Goal: Task Accomplishment & Management: Manage account settings

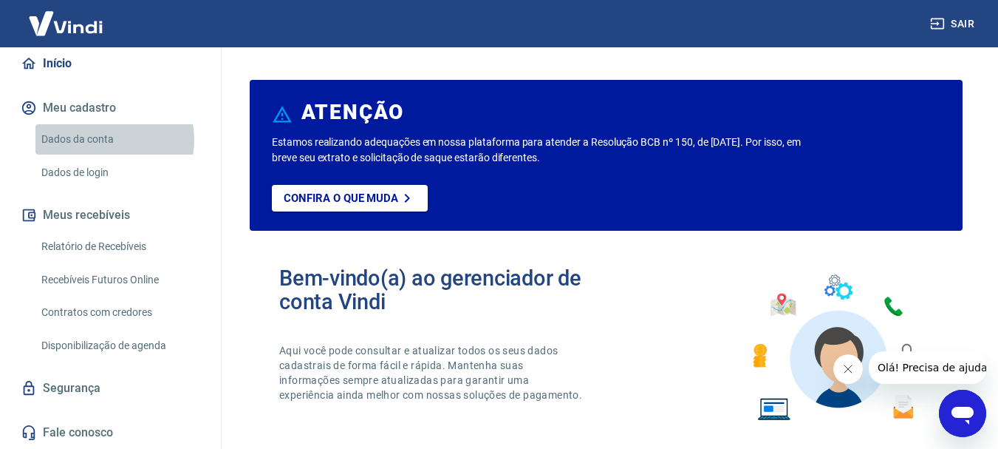
click at [106, 140] on link "Dados da conta" at bounding box center [119, 139] width 168 height 30
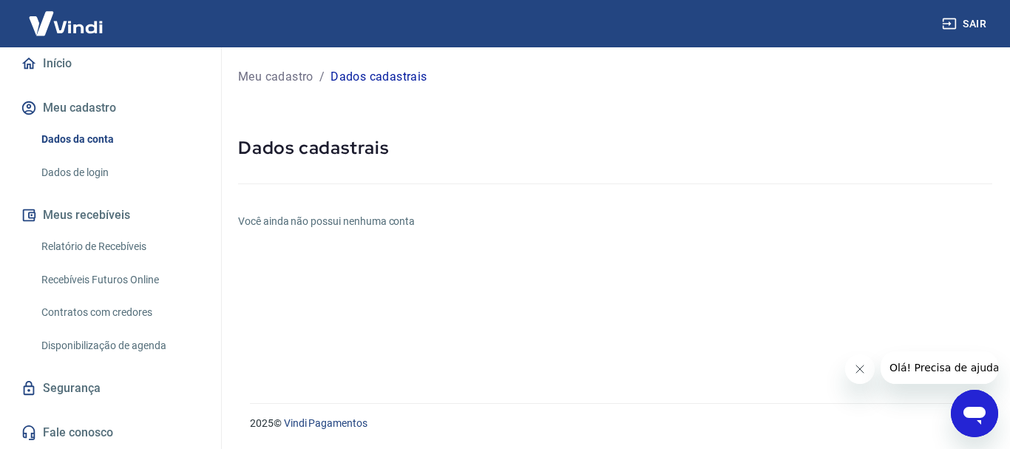
click at [299, 149] on h5 "Dados cadastrais" at bounding box center [615, 148] width 754 height 24
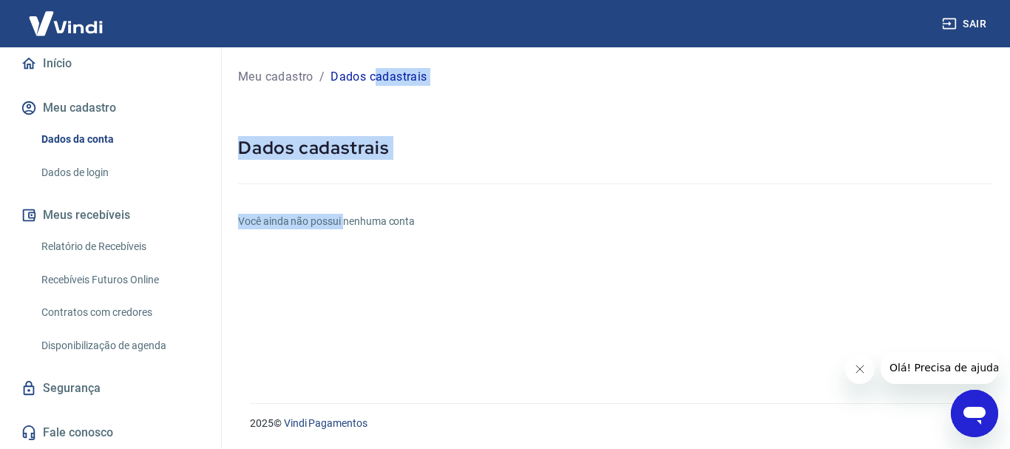
drag, startPoint x: 376, startPoint y: 79, endPoint x: 361, endPoint y: 227, distance: 148.6
click at [361, 227] on div "Meu cadastro / Dados cadastrais Dados cadastrais Você ainda não possui nenhuma …" at bounding box center [614, 216] width 789 height 338
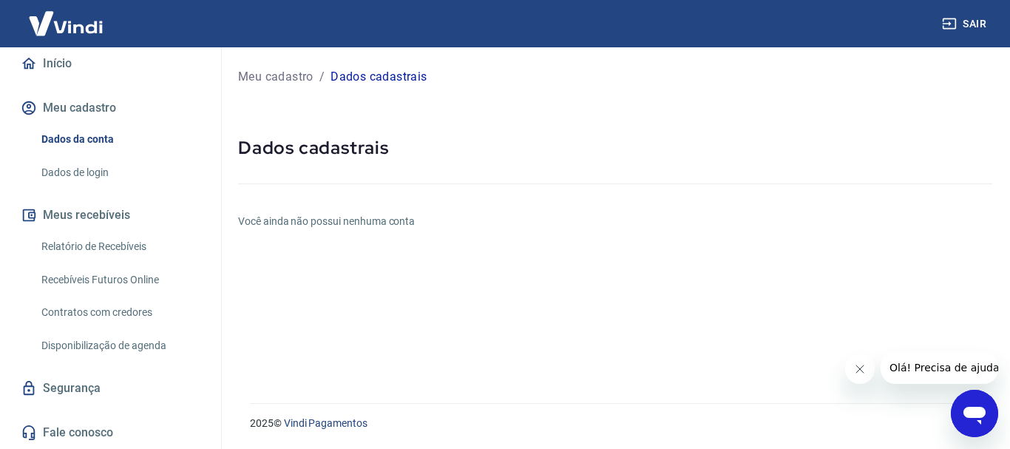
click at [385, 241] on div "Meu cadastro / Dados cadastrais Dados cadastrais Você ainda não possui nenhuma …" at bounding box center [614, 216] width 789 height 338
click at [351, 218] on h6 "Você ainda não possui nenhuma conta" at bounding box center [615, 222] width 754 height 16
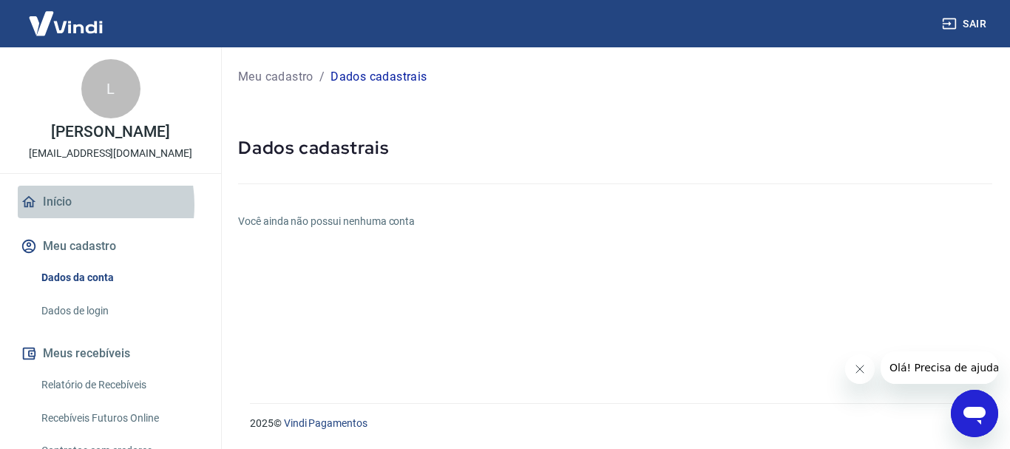
click at [56, 218] on link "Início" at bounding box center [111, 202] width 186 height 33
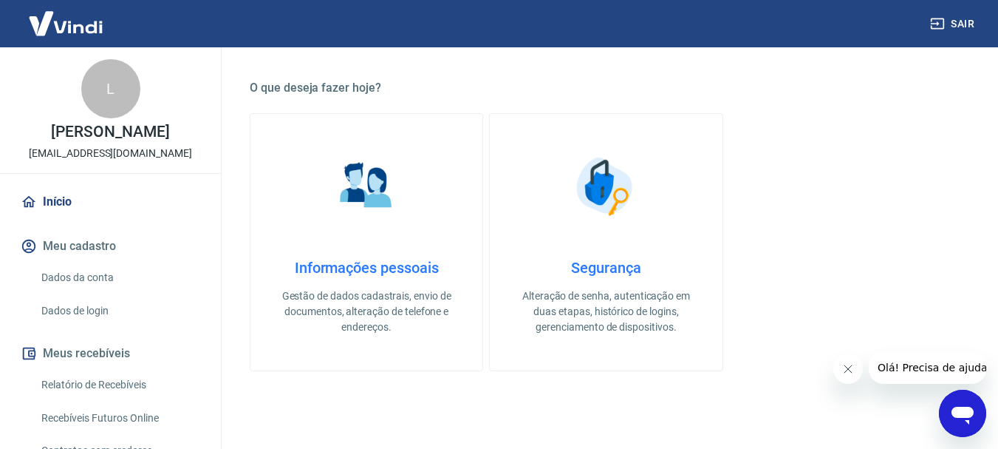
scroll to position [412, 0]
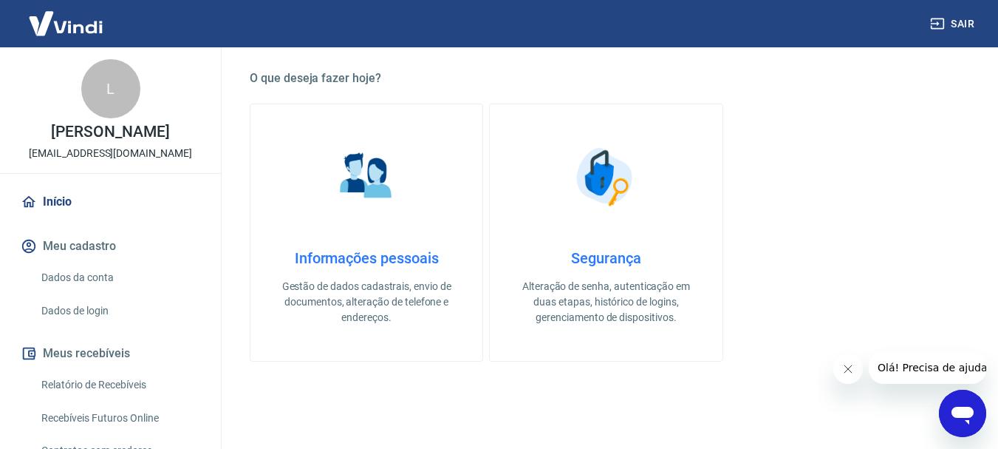
click at [364, 190] on img at bounding box center [367, 177] width 74 height 74
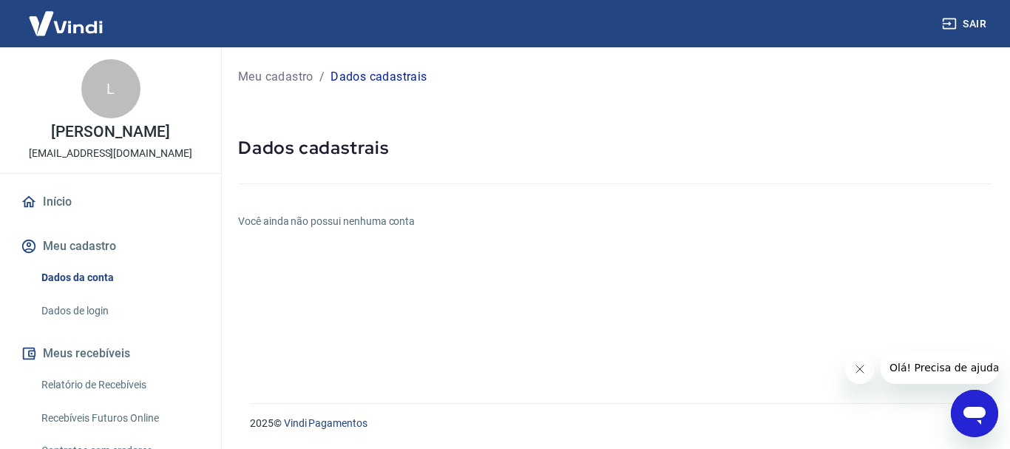
click at [857, 376] on button "Fechar mensagem da empresa" at bounding box center [859, 369] width 30 height 30
click at [984, 419] on icon "Abrir janela de mensagens" at bounding box center [974, 413] width 27 height 27
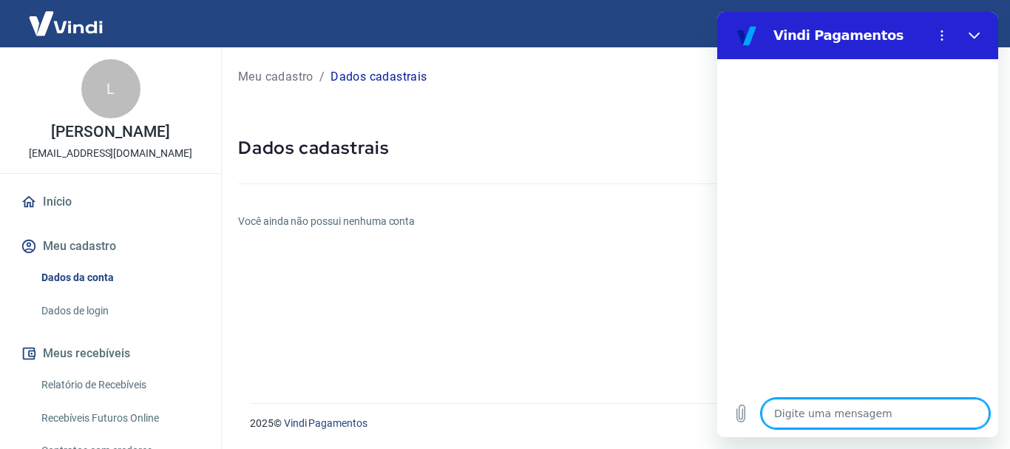
click at [787, 412] on textarea at bounding box center [875, 413] width 228 height 30
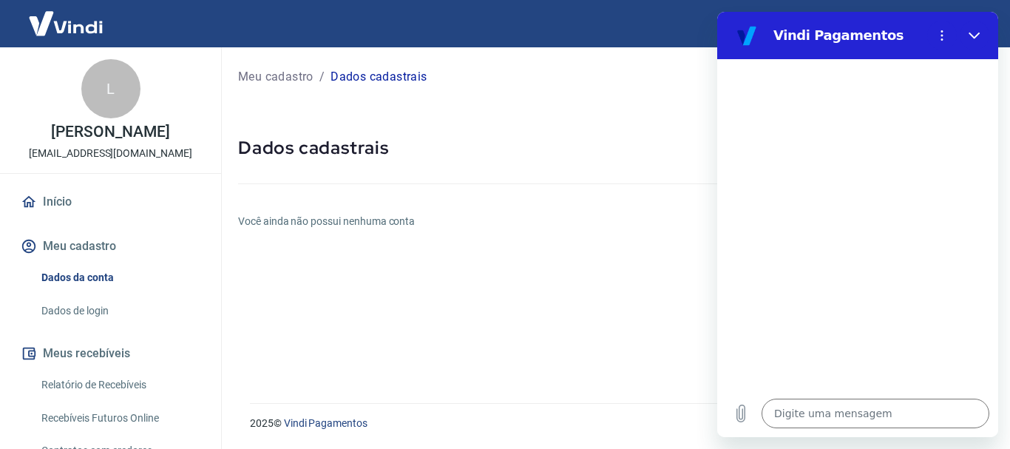
click at [831, 342] on div at bounding box center [857, 224] width 281 height 330
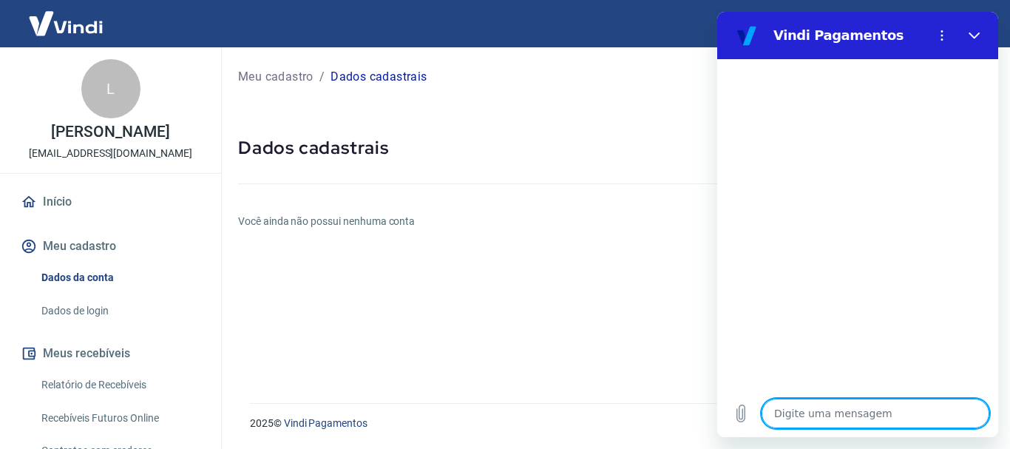
click at [800, 406] on textarea at bounding box center [875, 413] width 228 height 30
type textarea "b"
type textarea "x"
type textarea "bo"
type textarea "x"
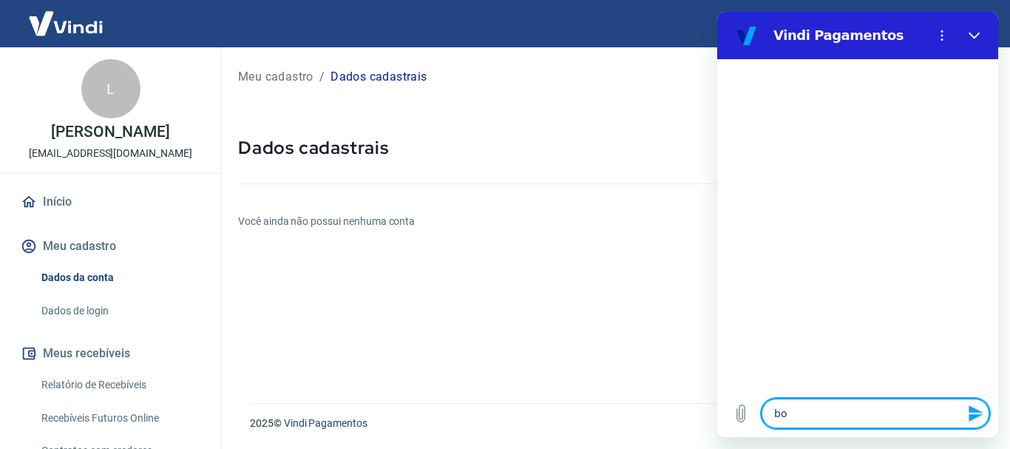
type textarea "bom"
type textarea "x"
type textarea "bom"
type textarea "x"
type textarea "bom d"
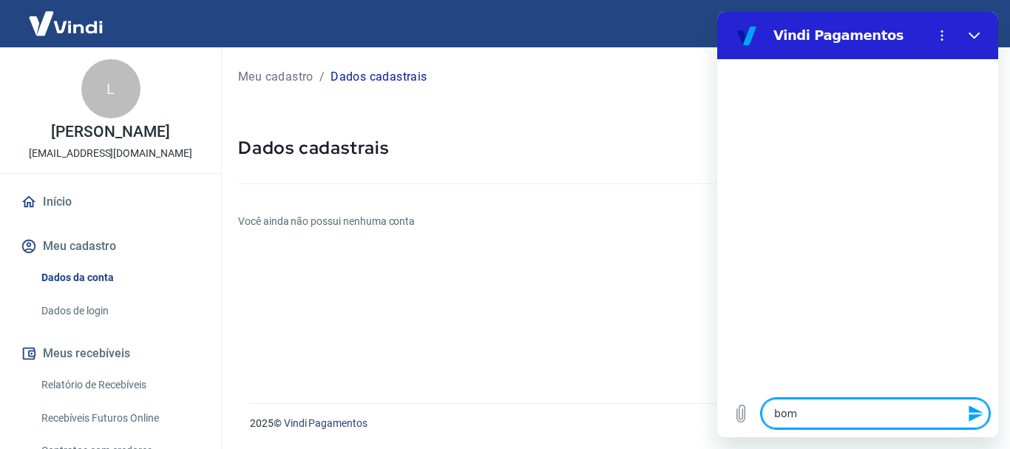
type textarea "x"
type textarea "bom di"
type textarea "x"
type textarea "bom dia"
type textarea "x"
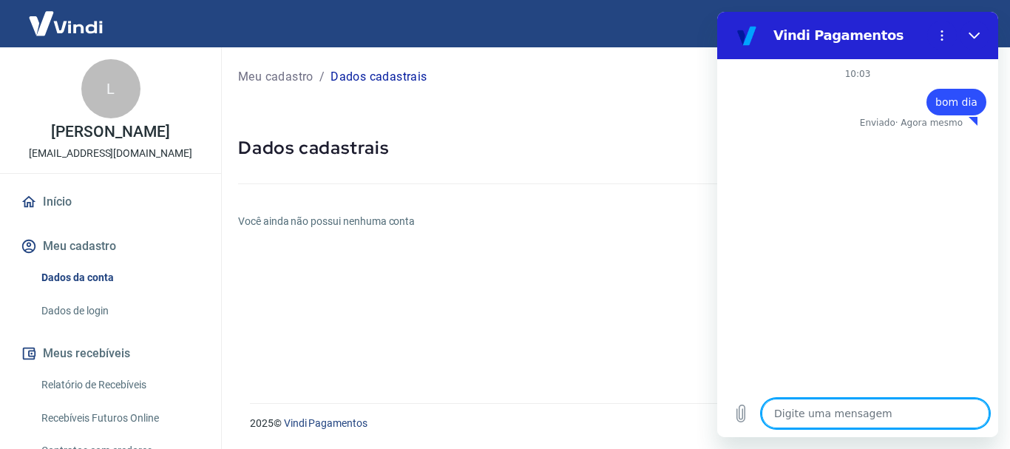
type textarea "x"
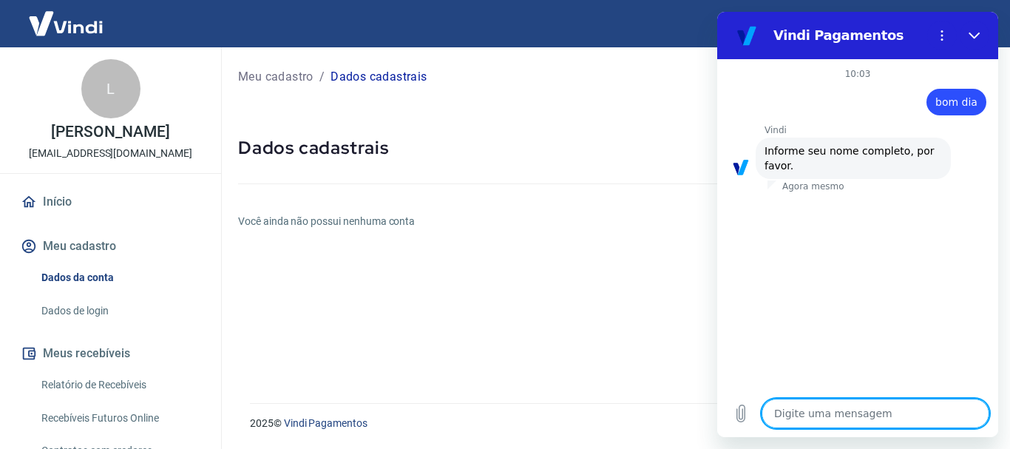
type textarea "l"
type textarea "x"
type textarea "lu"
type textarea "x"
type textarea "lui"
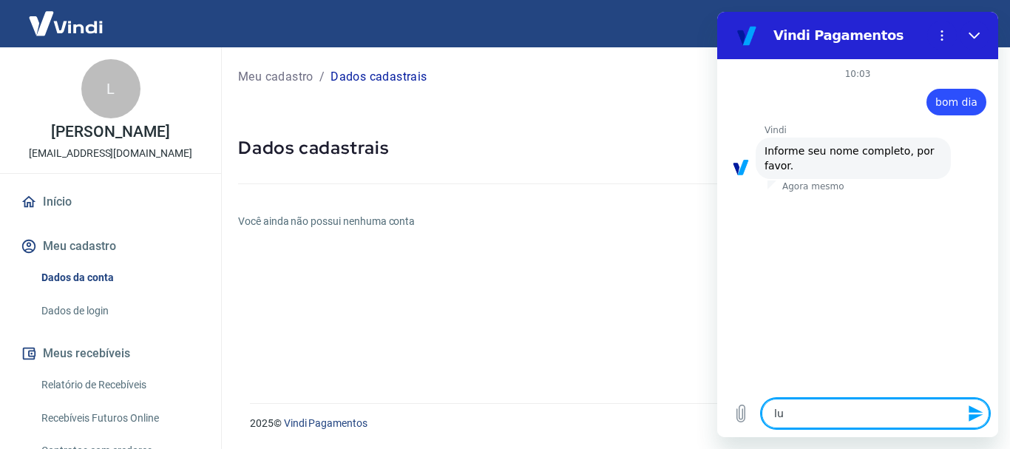
type textarea "x"
type textarea "[PERSON_NAME]"
type textarea "x"
type textarea "[PERSON_NAME]"
type textarea "x"
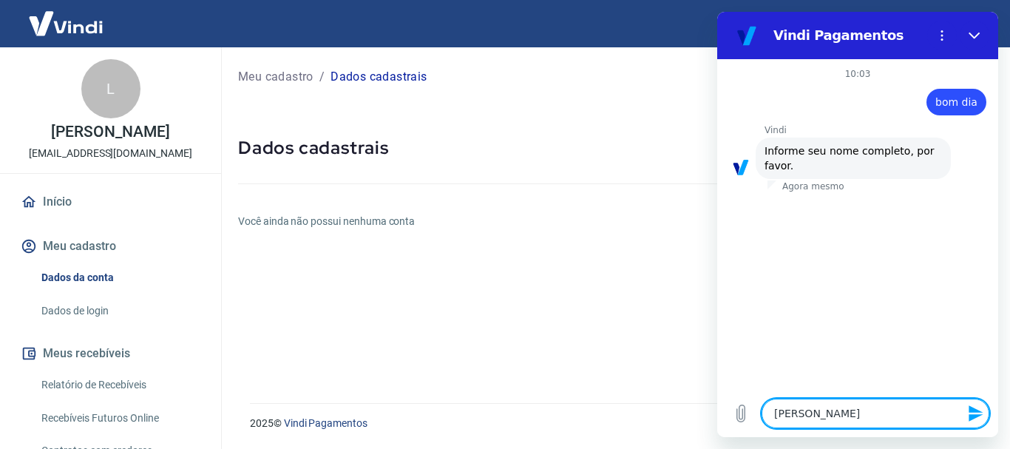
type textarea "[PERSON_NAME]"
type textarea "x"
type textarea "[PERSON_NAME]"
type textarea "x"
type textarea "[PERSON_NAME]"
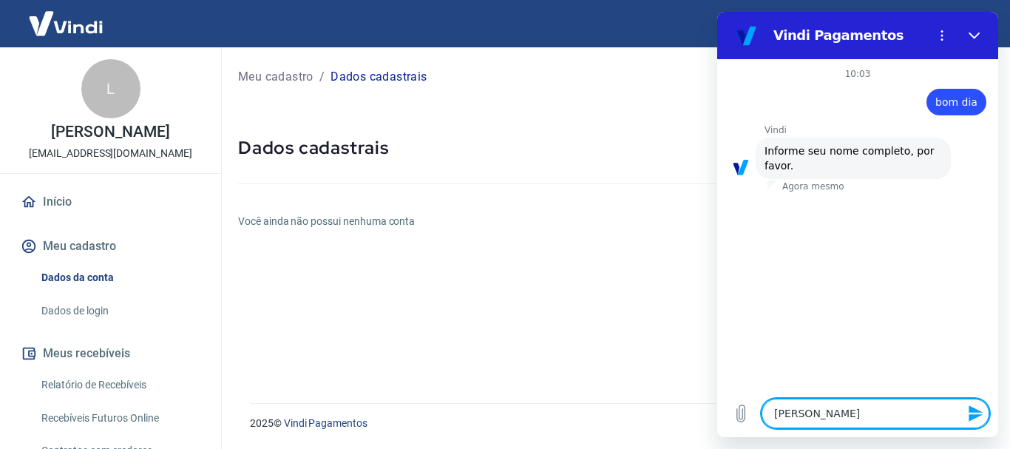
type textarea "x"
type textarea "[PERSON_NAME]"
type textarea "x"
type textarea "[PERSON_NAME]"
type textarea "x"
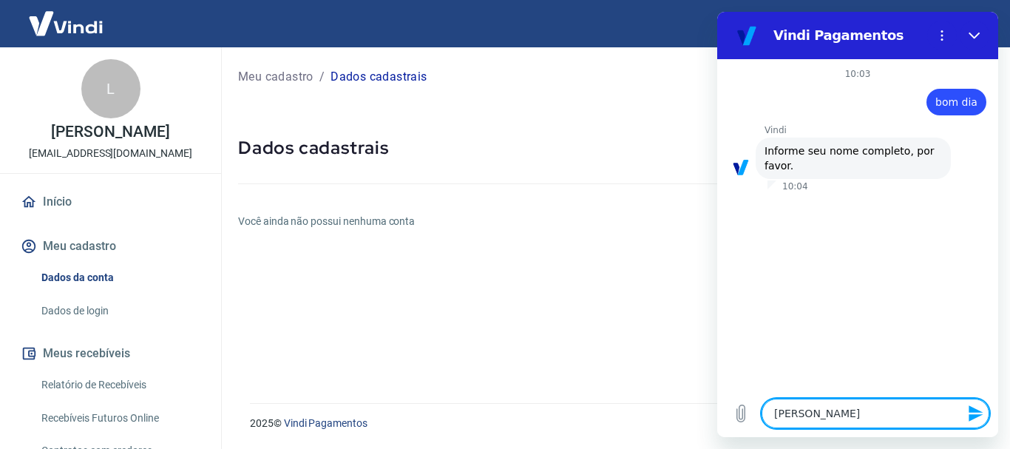
type textarea "[PERSON_NAME]"
type textarea "x"
type textarea "[PERSON_NAME]"
type textarea "x"
type textarea "[PERSON_NAME]"
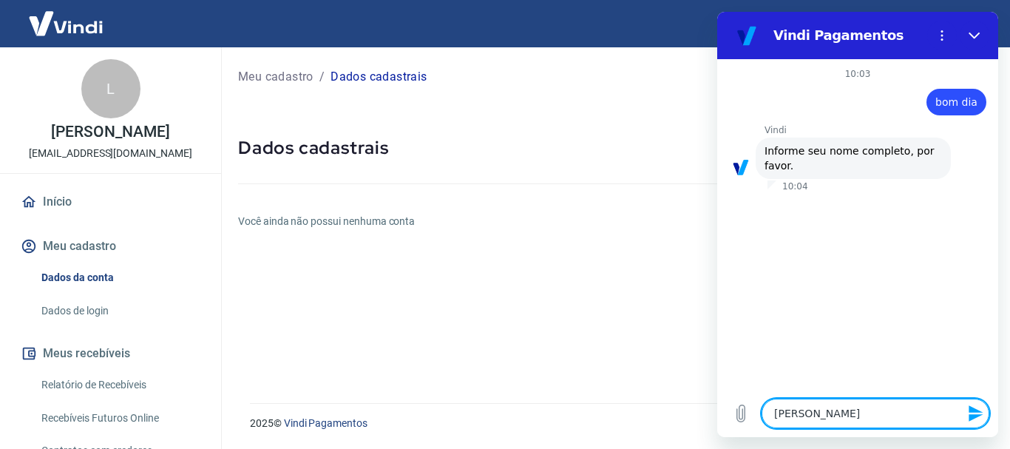
type textarea "x"
type textarea "[PERSON_NAME]"
type textarea "x"
type textarea "[PERSON_NAME]"
type textarea "x"
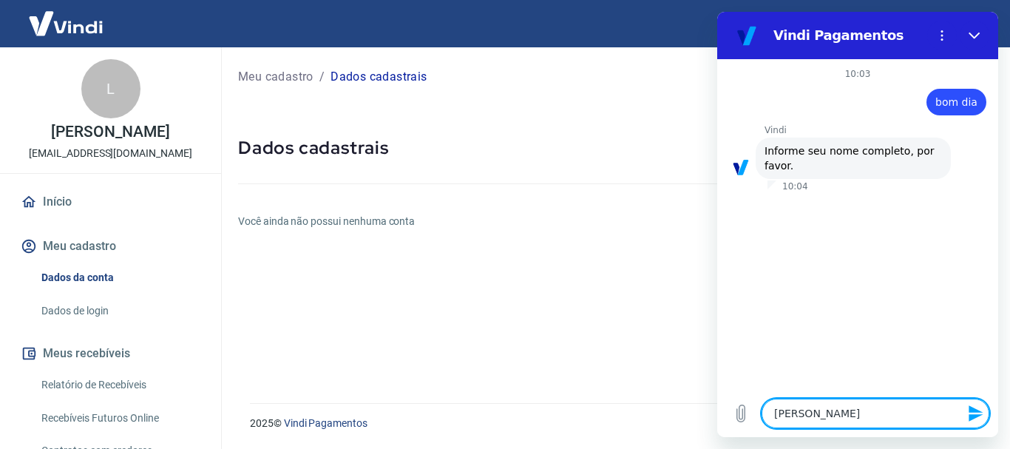
type textarea "[PERSON_NAME]"
type textarea "x"
type textarea "[PERSON_NAME]"
type textarea "x"
type textarea "[PERSON_NAME]"
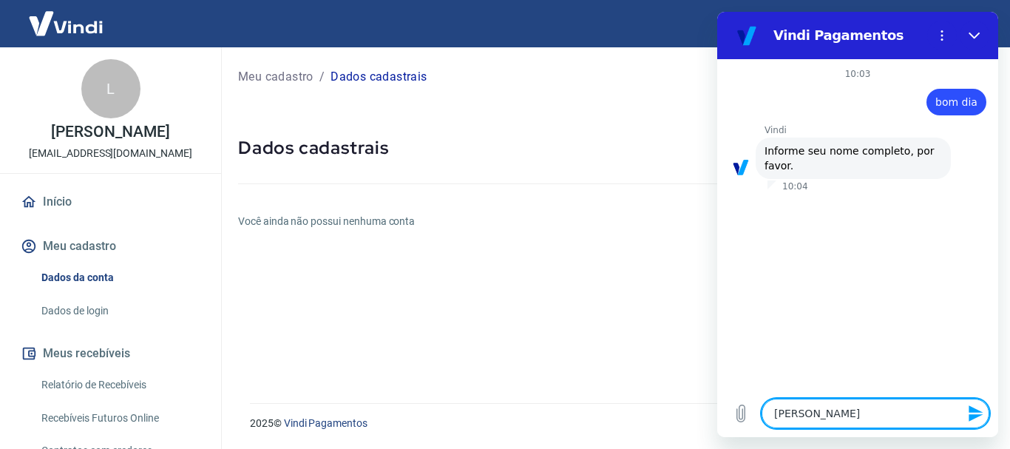
type textarea "x"
type textarea "[PERSON_NAME]"
type textarea "x"
type textarea "[PERSON_NAME] d"
type textarea "x"
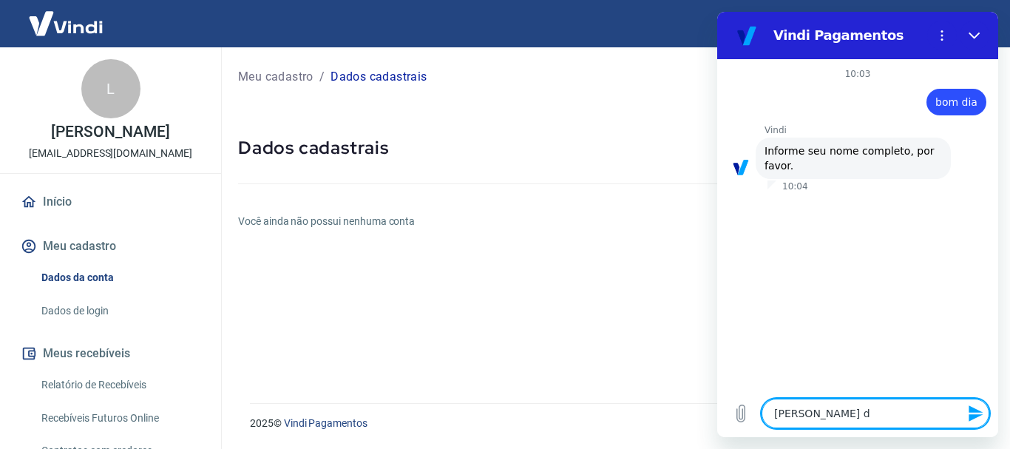
type textarea "[PERSON_NAME] da"
type textarea "x"
type textarea "[PERSON_NAME] da"
type textarea "x"
type textarea "[PERSON_NAME] da s"
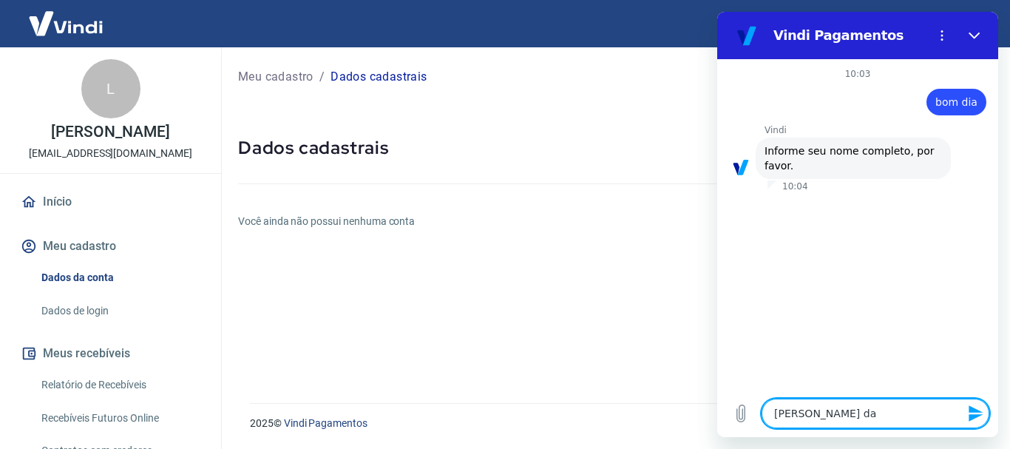
type textarea "x"
type textarea "[PERSON_NAME] da si"
type textarea "x"
type textarea "[PERSON_NAME] da sil"
type textarea "x"
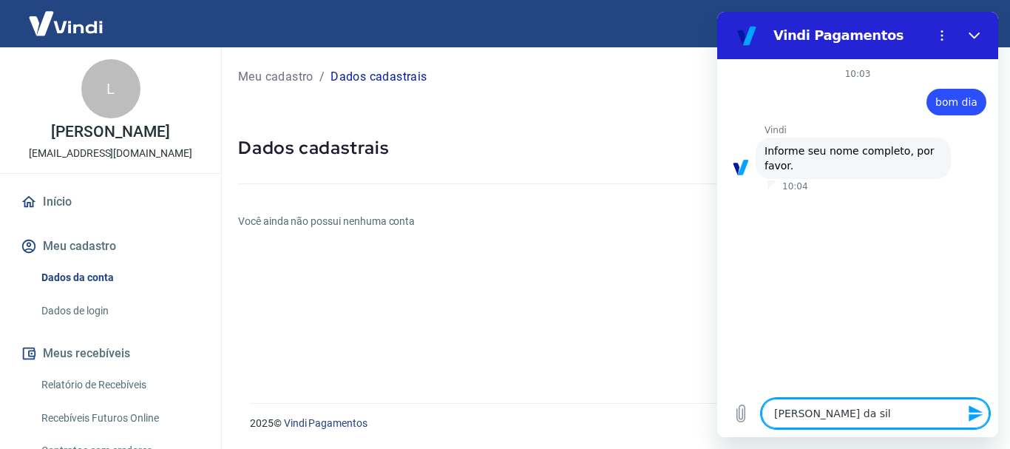
type textarea "[PERSON_NAME] da silv"
type textarea "x"
type textarea "[PERSON_NAME]"
type textarea "x"
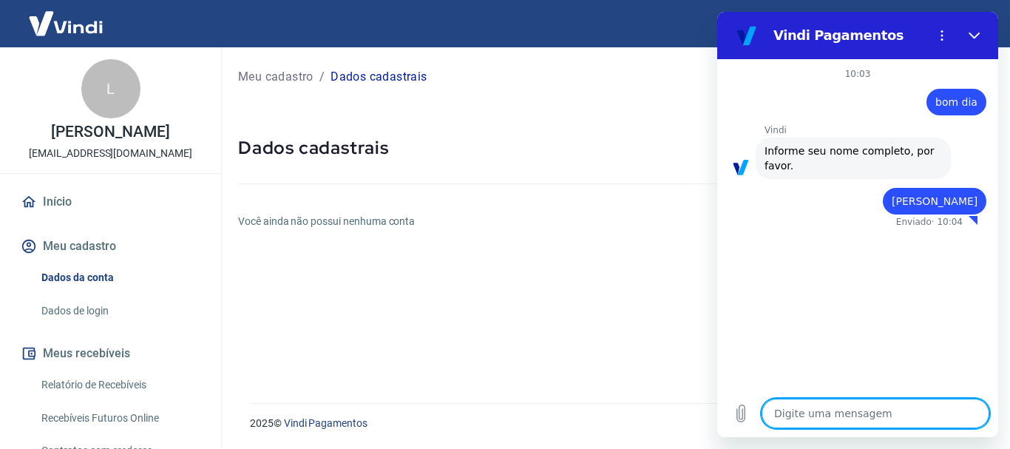
type textarea "x"
type textarea "5"
type textarea "x"
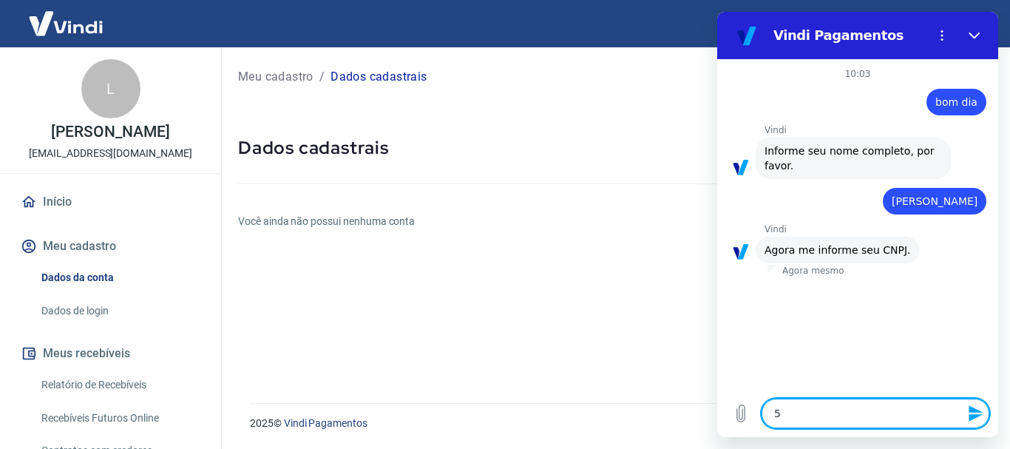
type textarea "57"
type textarea "x"
type textarea "575"
type textarea "x"
type textarea "5759"
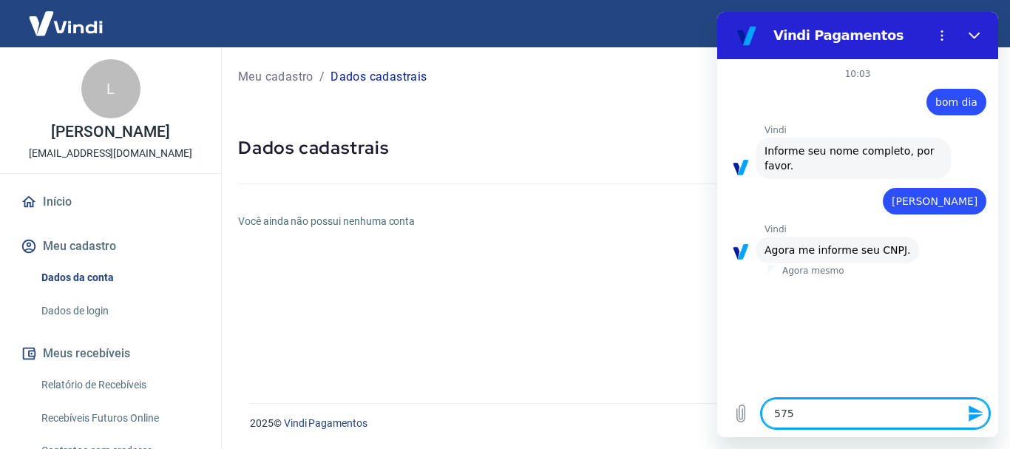
type textarea "x"
type textarea "57599"
type textarea "x"
type textarea "575997"
type textarea "x"
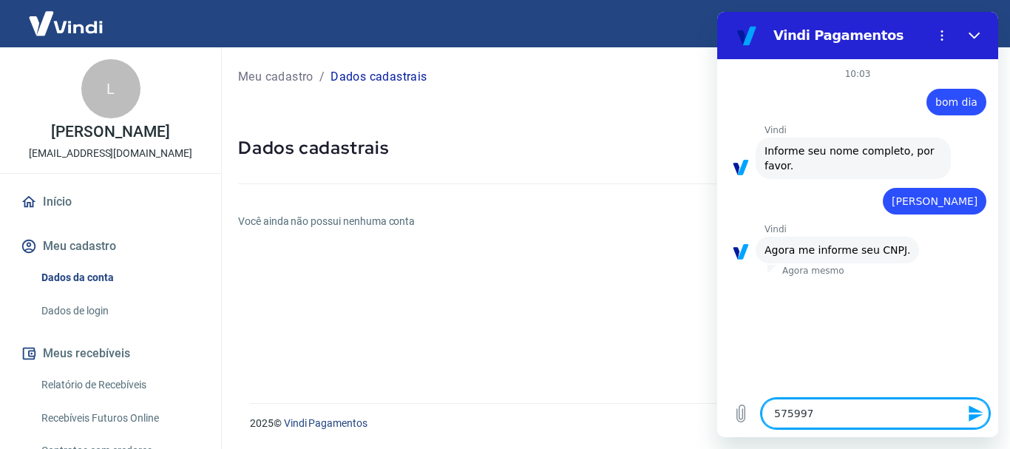
type textarea "5759971"
type textarea "x"
type textarea "57599716"
type textarea "x"
type textarea "575997160"
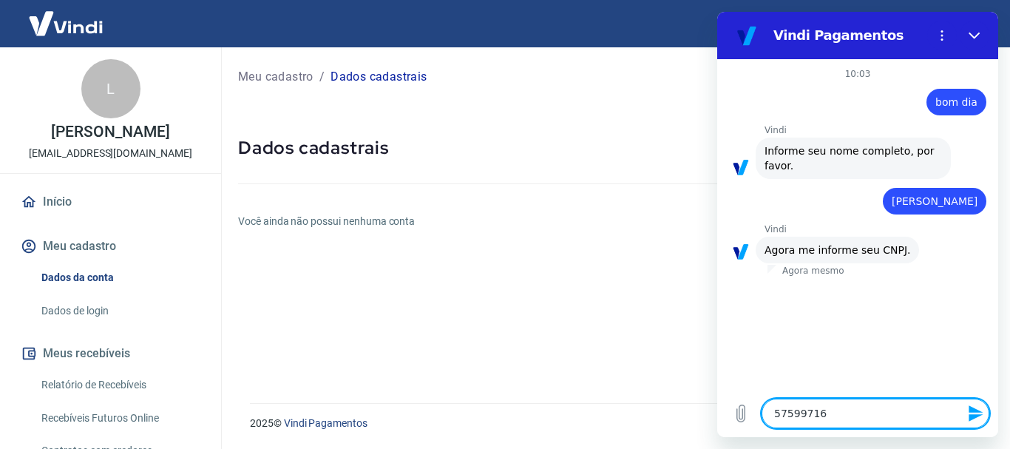
type textarea "x"
type textarea "5759971600"
type textarea "x"
type textarea "57599716000"
type textarea "x"
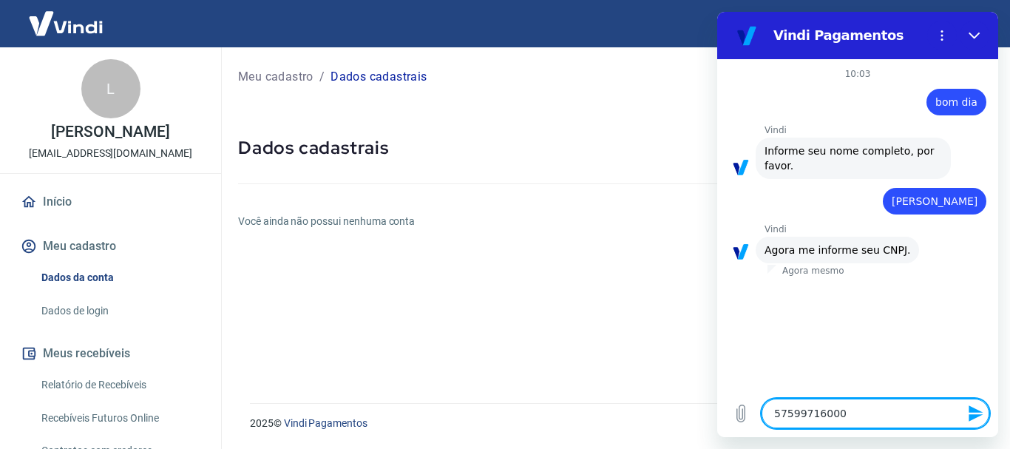
type textarea "575997160001"
type textarea "x"
type textarea "5759971600017"
type textarea "x"
type textarea "57599716000174"
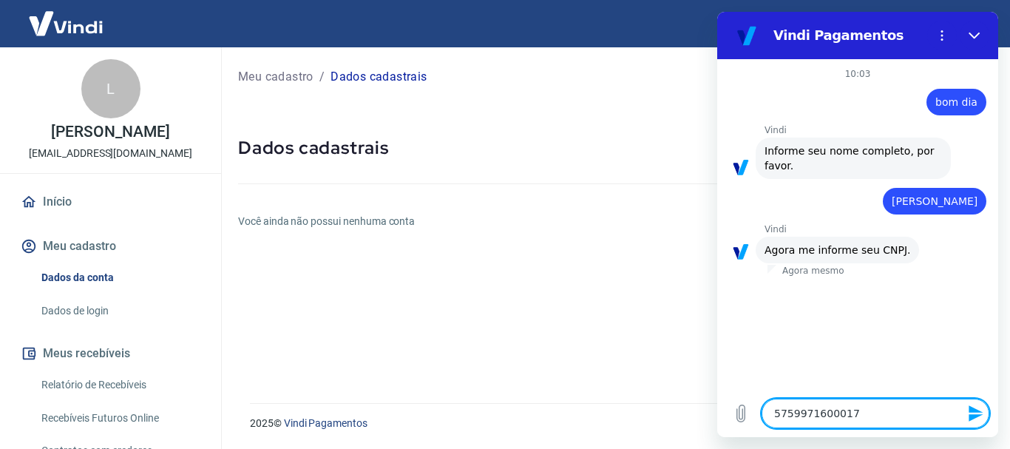
type textarea "x"
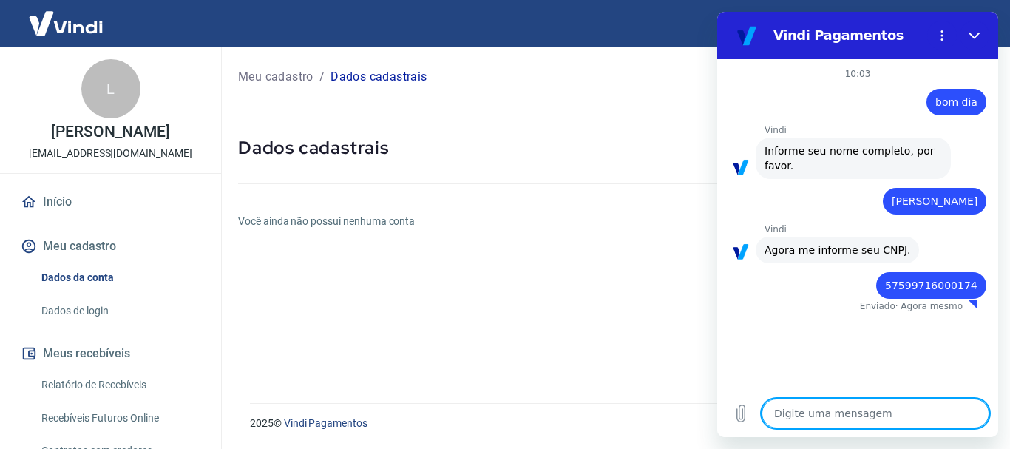
type textarea "x"
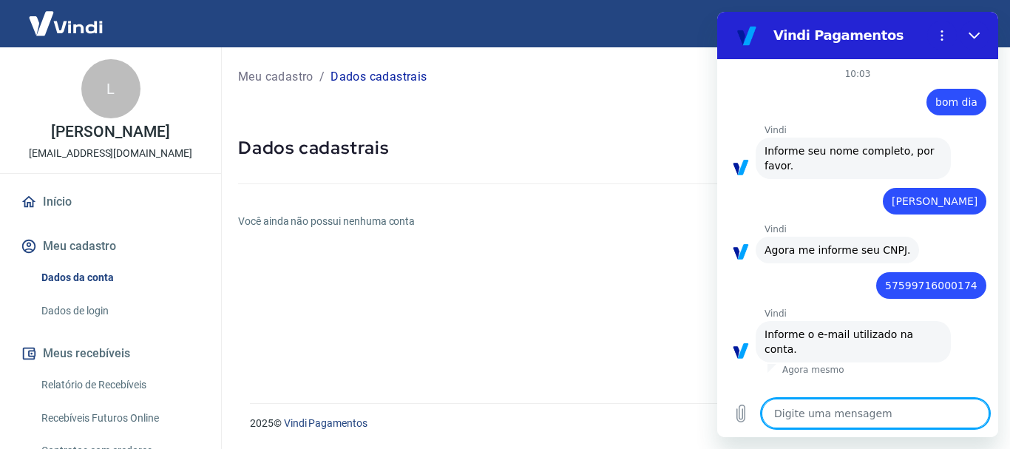
type textarea "l"
type textarea "x"
type textarea "lu"
type textarea "x"
type textarea "lui"
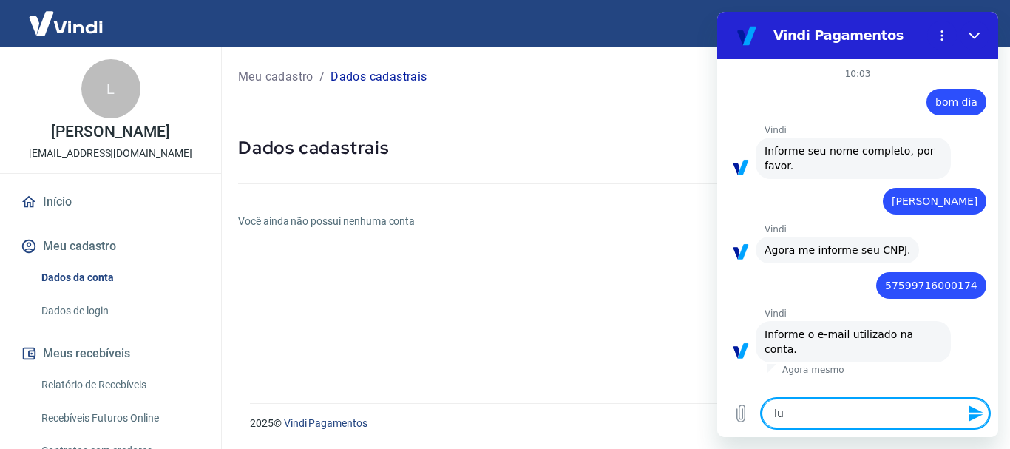
type textarea "x"
type textarea "[PERSON_NAME]"
type textarea "x"
type textarea "luizl"
type textarea "x"
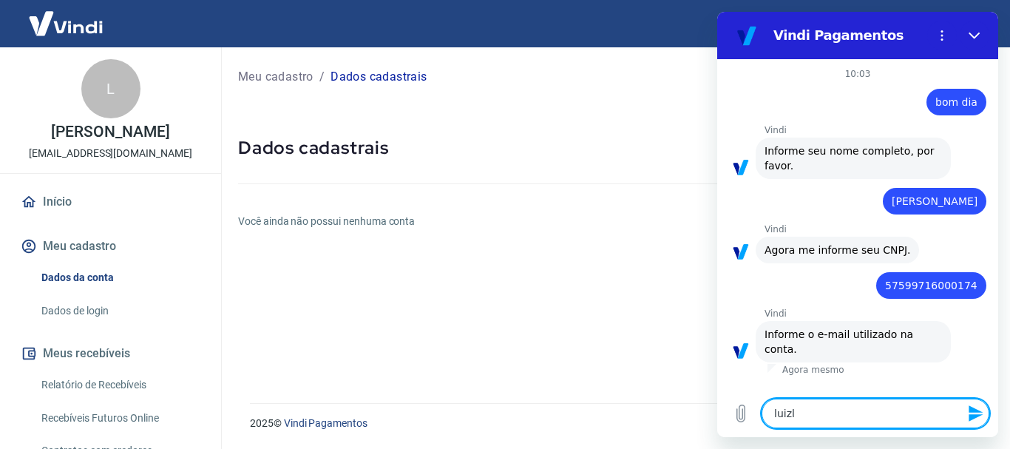
type textarea "luizlu"
type textarea "x"
type textarea "luizlum"
type textarea "x"
type textarea "luizlume"
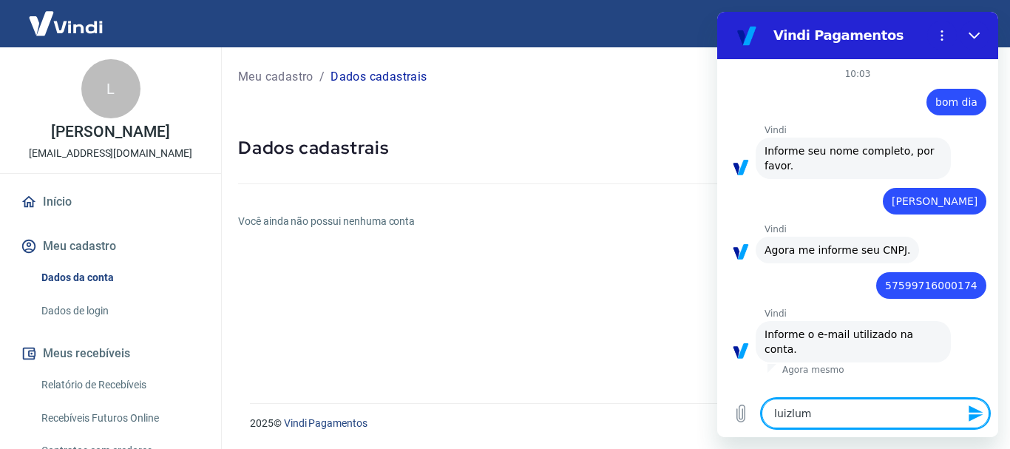
type textarea "x"
type textarea "luizlumer"
type textarea "x"
type textarea "luizlumert"
type textarea "x"
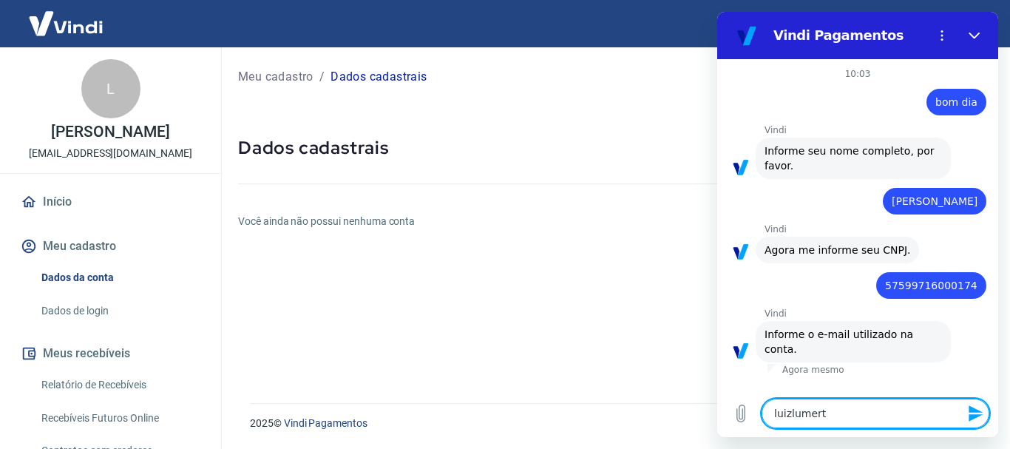
type textarea "luizlumertz"
type textarea "x"
type textarea "luizlumertz1"
type textarea "x"
type textarea "luizlumertz1@"
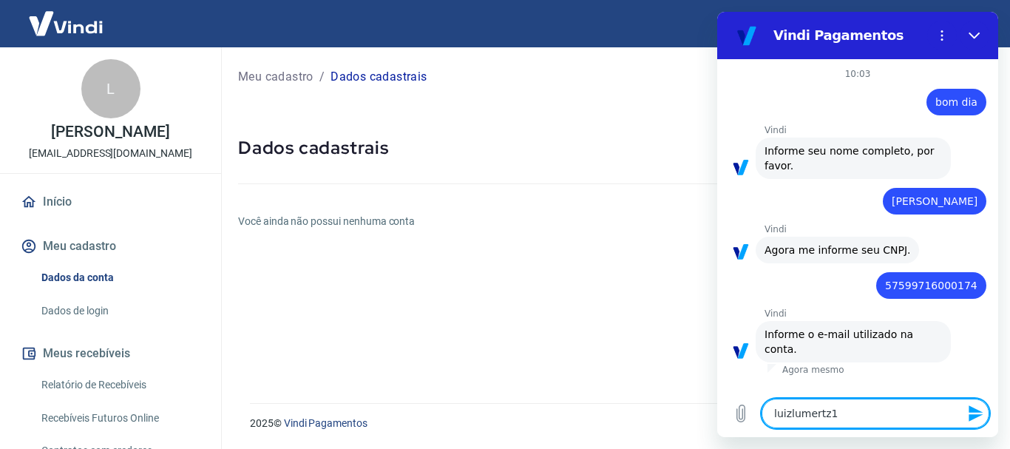
type textarea "x"
type textarea "luizlumertz1@g"
type textarea "x"
type textarea "luizlumertz1@gm"
type textarea "x"
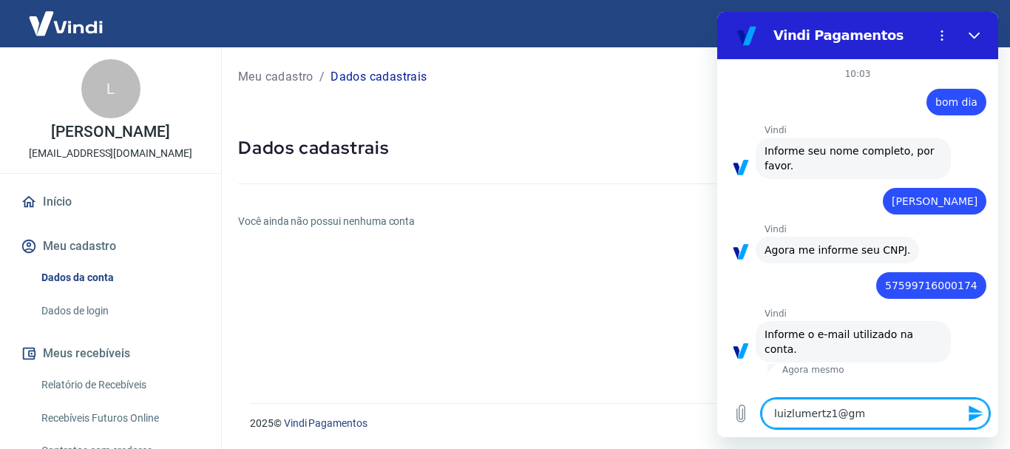
type textarea "luizlumertz1@gma"
type textarea "x"
type textarea "luizlumertz1@gmai"
type textarea "x"
type textarea "[EMAIL_ADDRESS]"
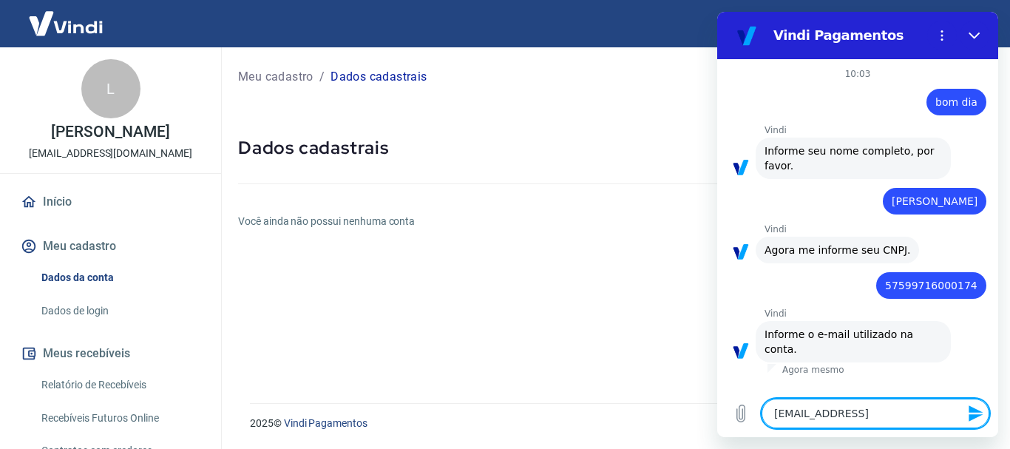
type textarea "x"
type textarea "[EMAIL_ADDRESS]."
type textarea "x"
type textarea "luizlumertz1@gmail.c"
type textarea "x"
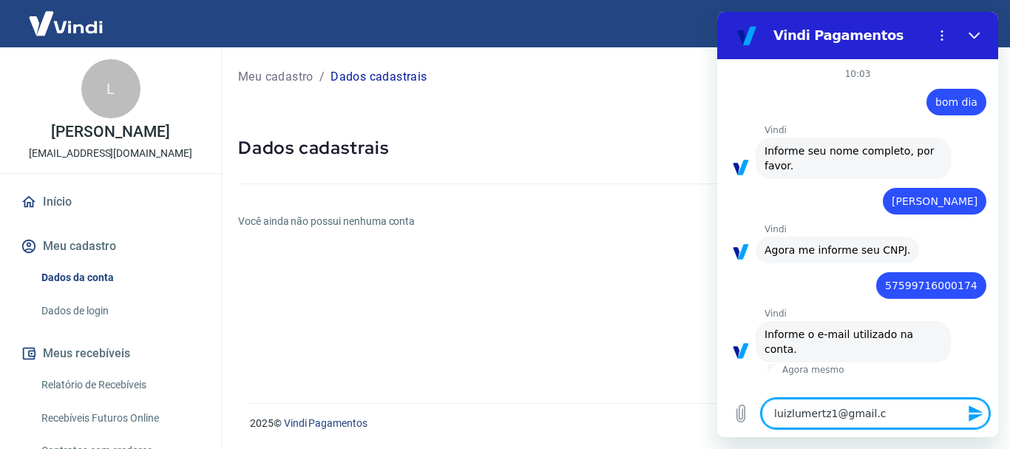
type textarea "[EMAIL_ADDRESS][DOMAIN_NAME]"
type textarea "x"
type textarea "[EMAIL_ADDRESS][DOMAIN_NAME]"
type textarea "x"
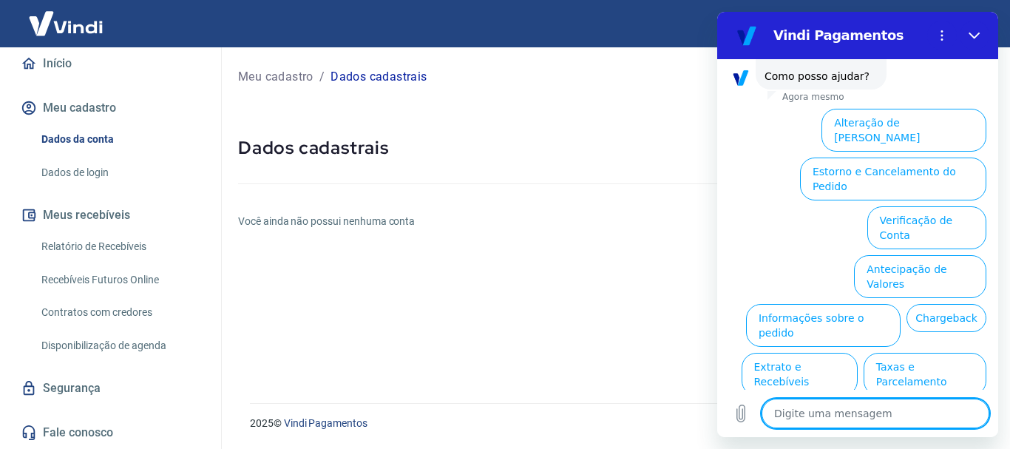
scroll to position [154, 0]
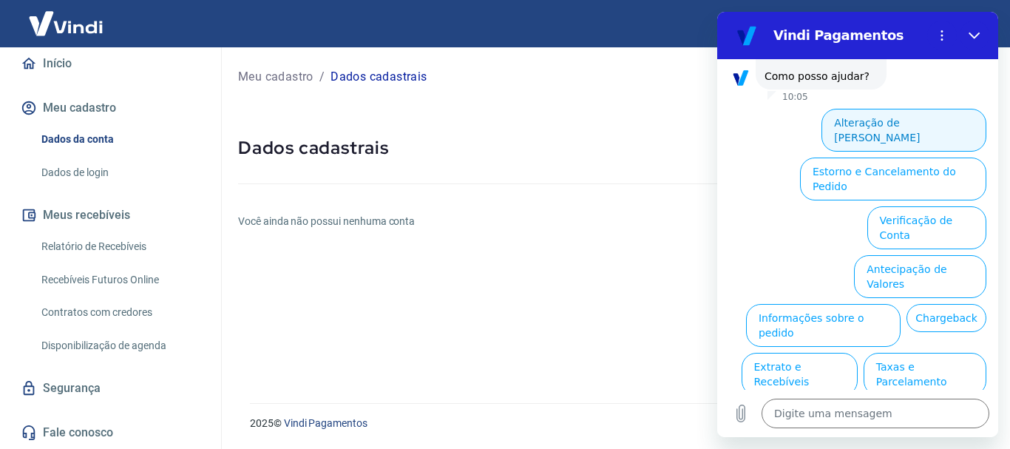
click at [842, 109] on button "Alteração de [PERSON_NAME]" at bounding box center [903, 130] width 165 height 43
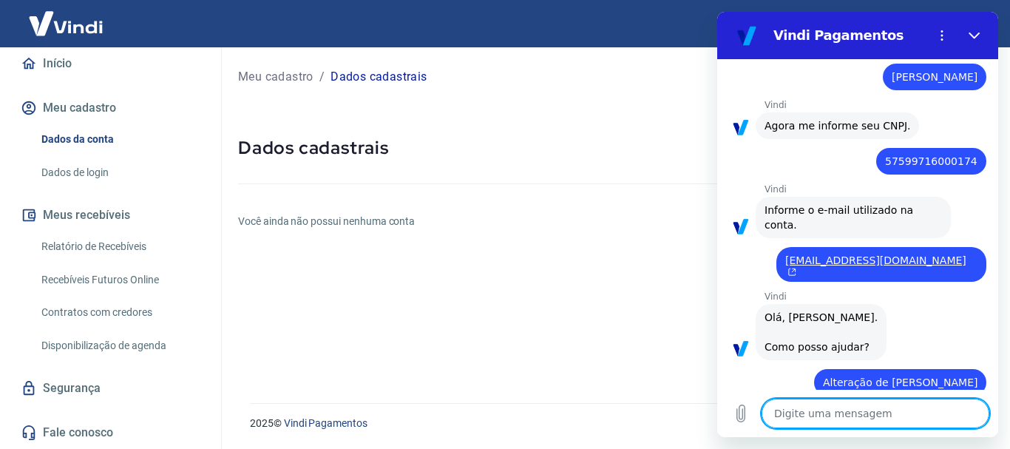
type textarea "x"
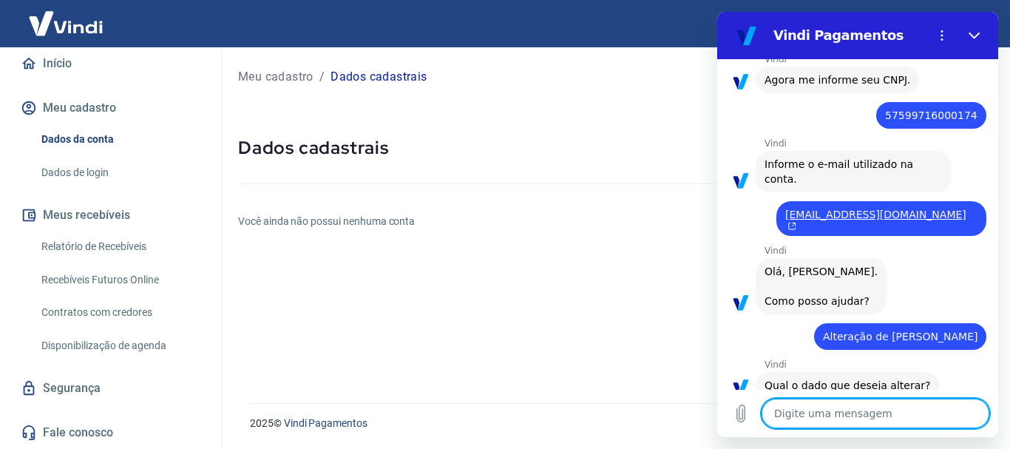
scroll to position [343, 0]
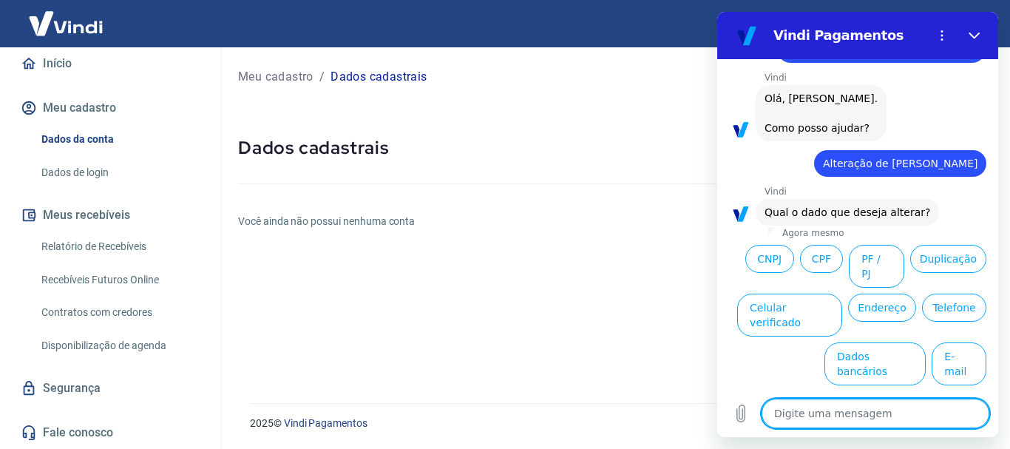
click at [786, 416] on textarea at bounding box center [875, 413] width 228 height 30
type textarea "n"
type textarea "x"
type textarea "nã"
type textarea "x"
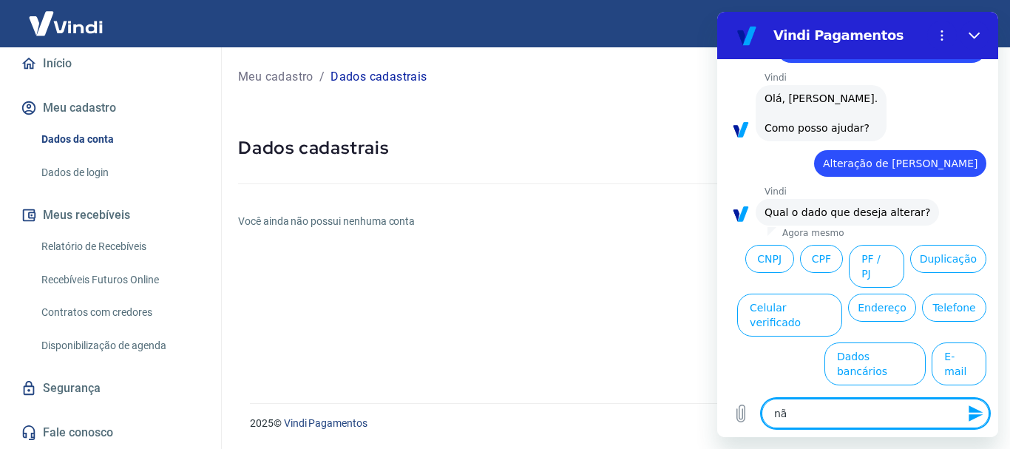
type textarea "não"
type textarea "x"
type textarea "não"
type textarea "x"
type textarea "não é"
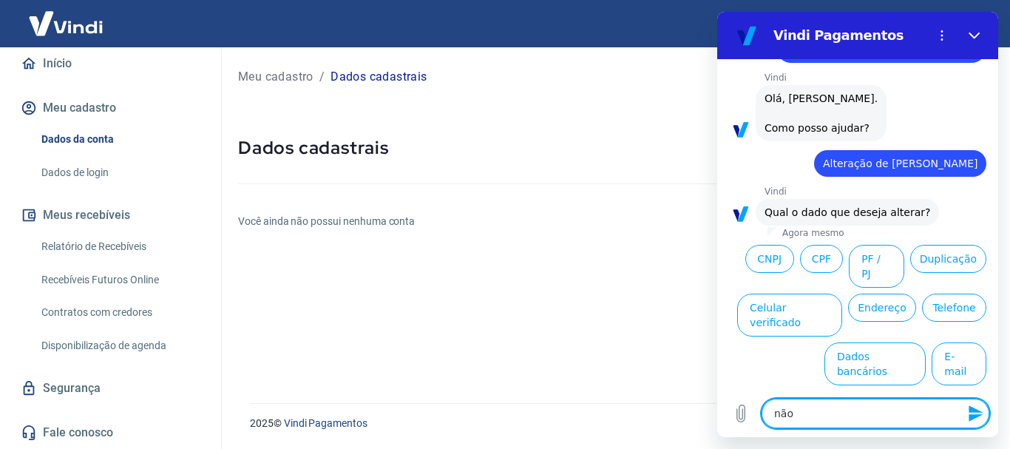
type textarea "x"
type textarea "não é"
type textarea "x"
type textarea "não é i"
type textarea "x"
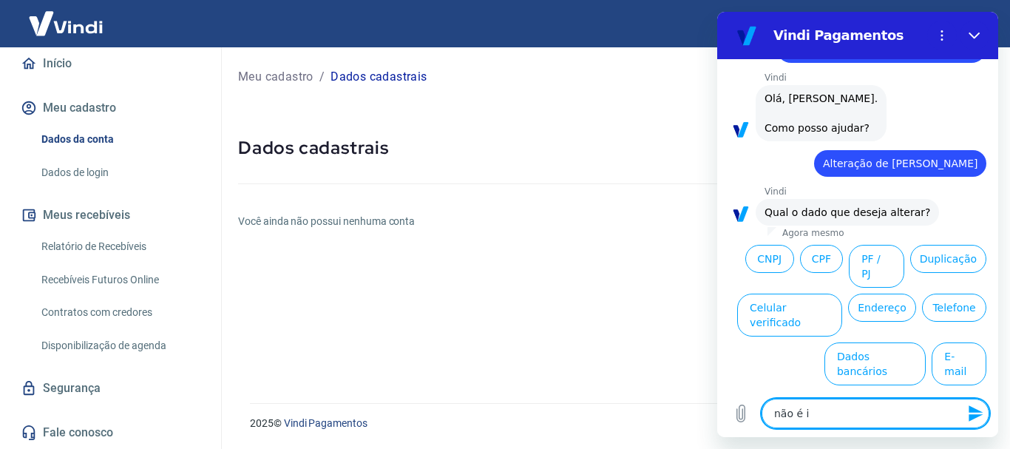
type textarea "não é is"
type textarea "x"
type textarea "não é iss"
type textarea "x"
type textarea "não é isso"
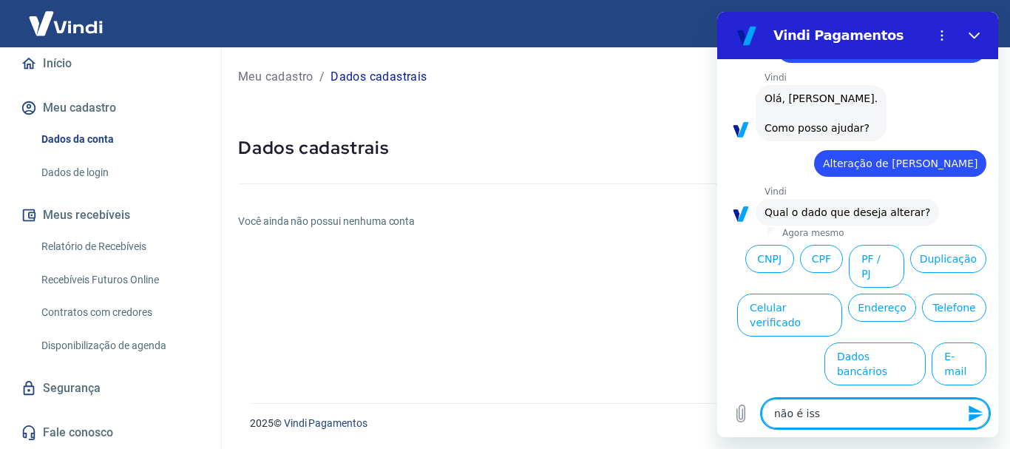
type textarea "x"
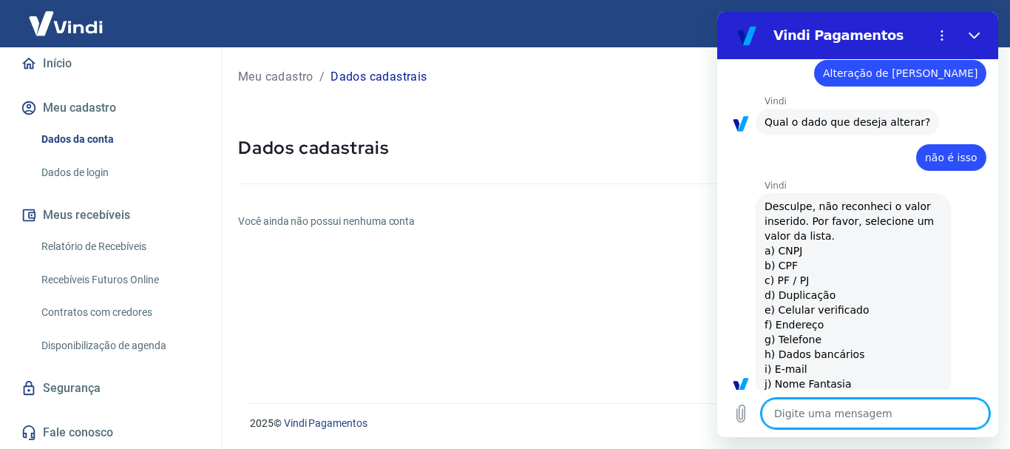
scroll to position [435, 0]
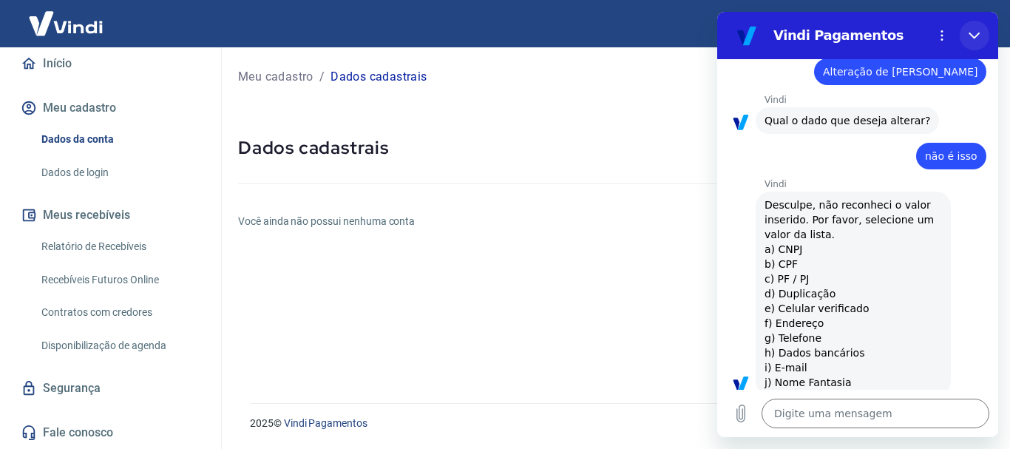
click at [975, 35] on icon "Fechar" at bounding box center [974, 36] width 12 height 12
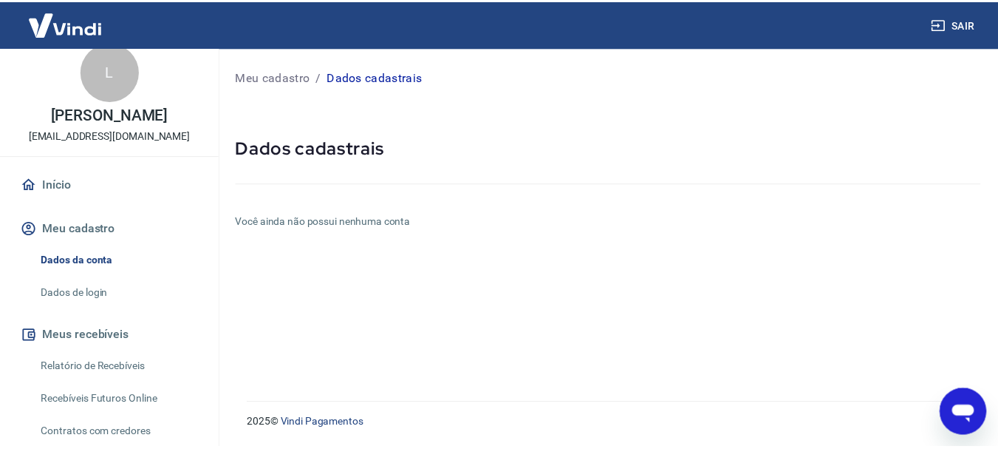
scroll to position [0, 0]
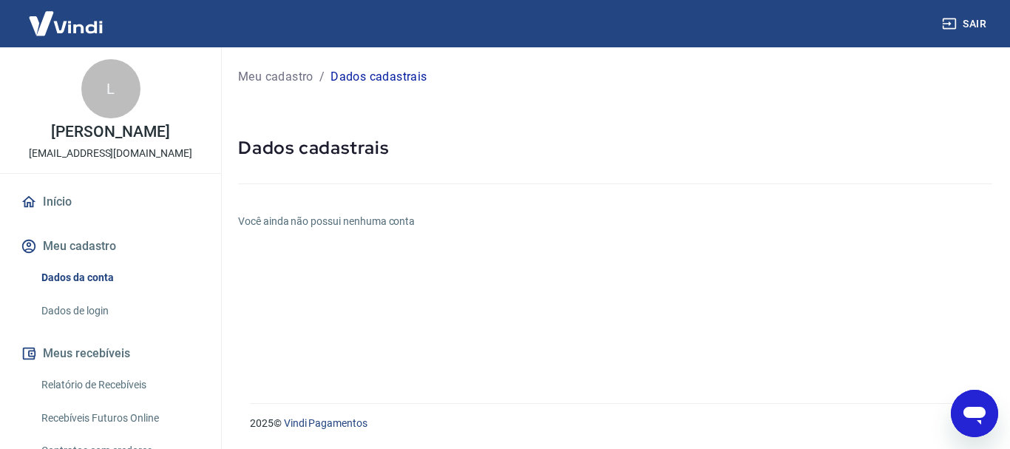
click at [98, 261] on button "Meu cadastro" at bounding box center [111, 246] width 186 height 33
click at [77, 24] on img at bounding box center [66, 23] width 96 height 45
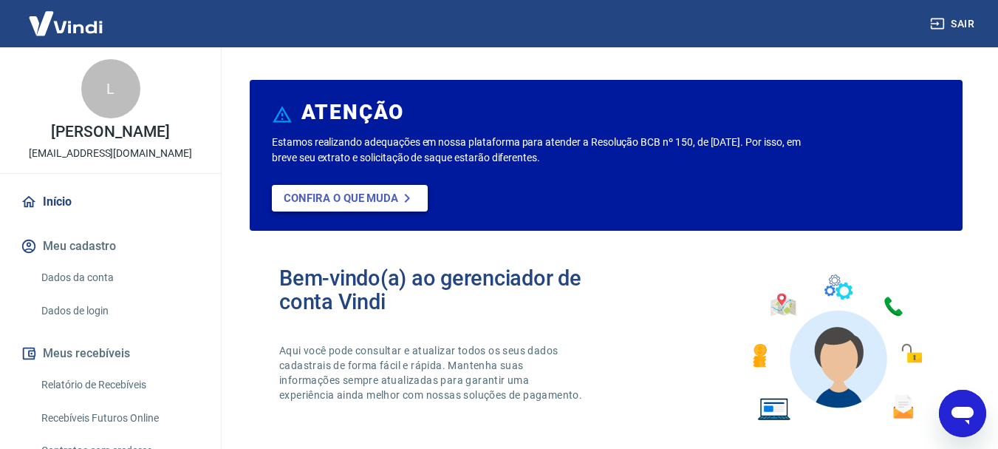
click at [340, 205] on link "Confira o que muda" at bounding box center [350, 198] width 156 height 27
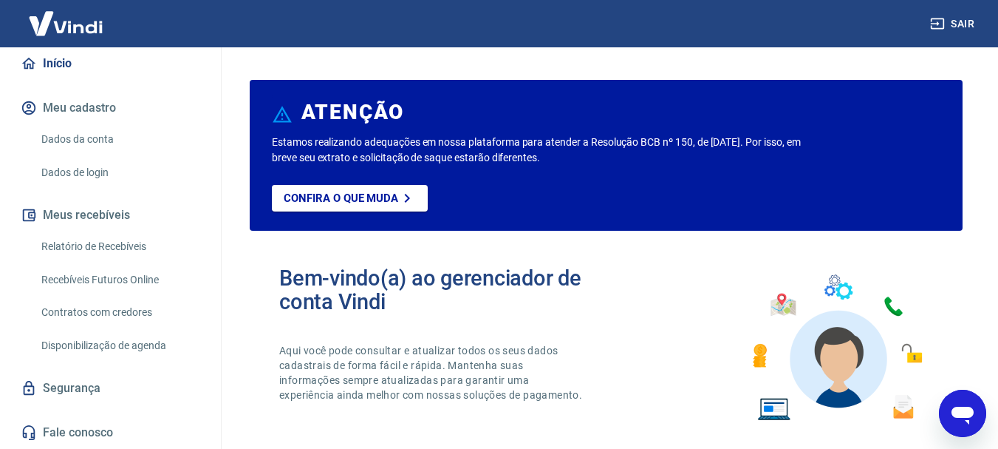
scroll to position [154, 0]
click at [99, 176] on link "Dados de login" at bounding box center [119, 172] width 168 height 30
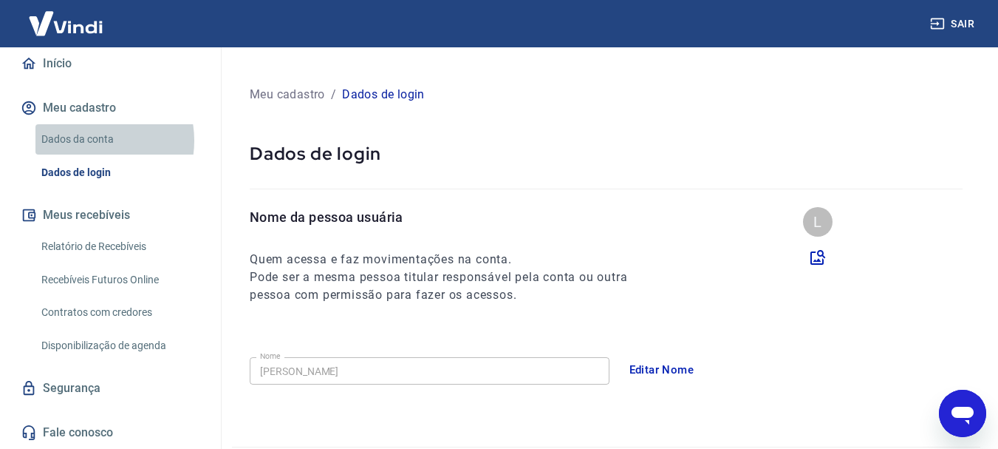
click at [88, 140] on link "Dados da conta" at bounding box center [119, 139] width 168 height 30
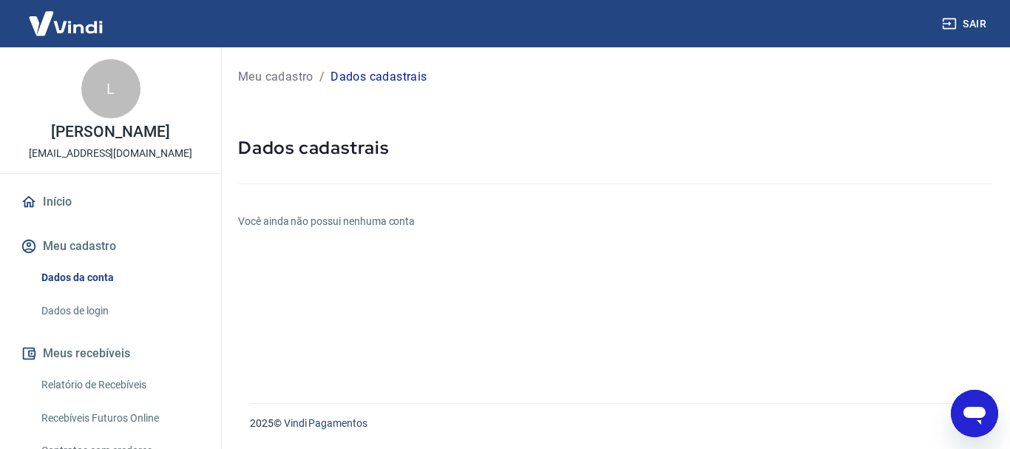
click at [293, 84] on p "Meu cadastro" at bounding box center [275, 77] width 75 height 18
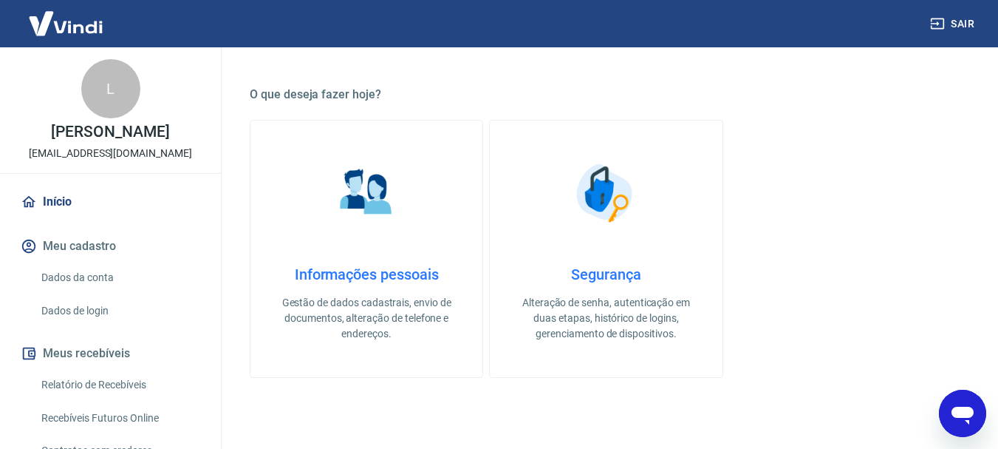
scroll to position [402, 0]
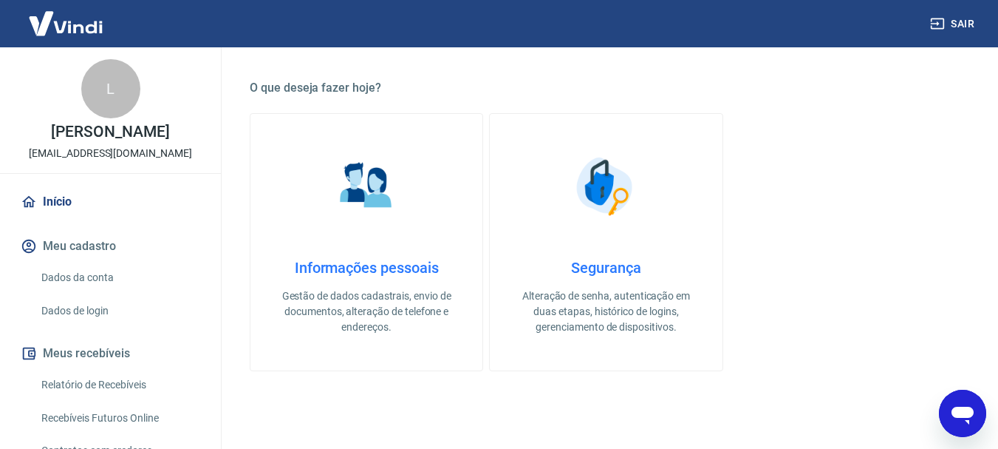
click at [358, 177] on img at bounding box center [367, 186] width 74 height 74
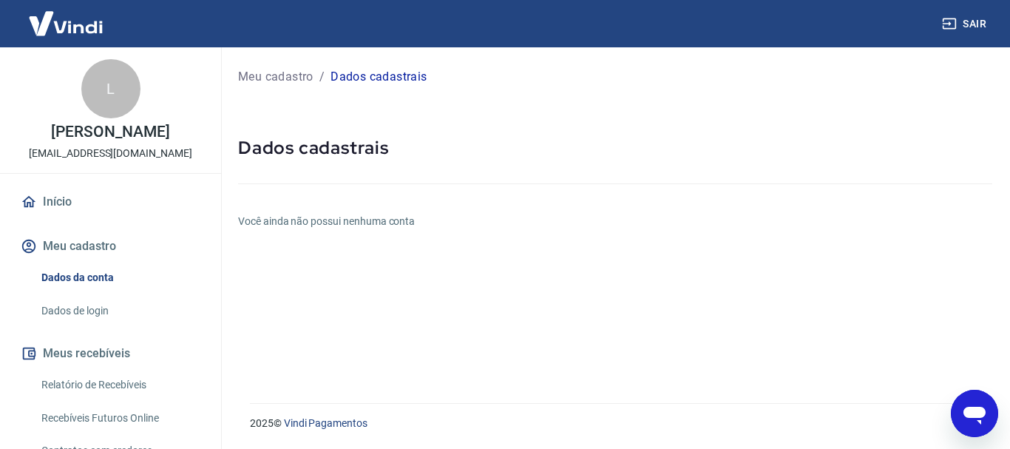
click at [285, 227] on h6 "Você ainda não possui nenhuma conta" at bounding box center [615, 222] width 754 height 16
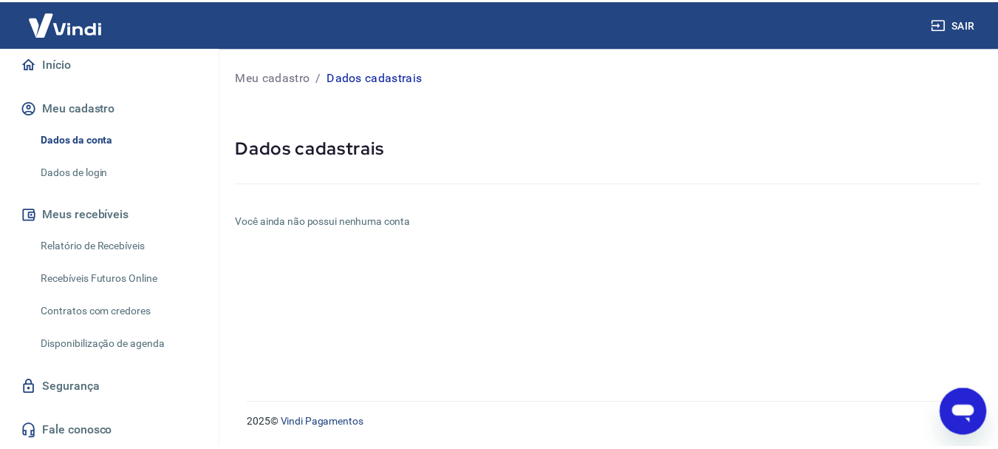
scroll to position [154, 0]
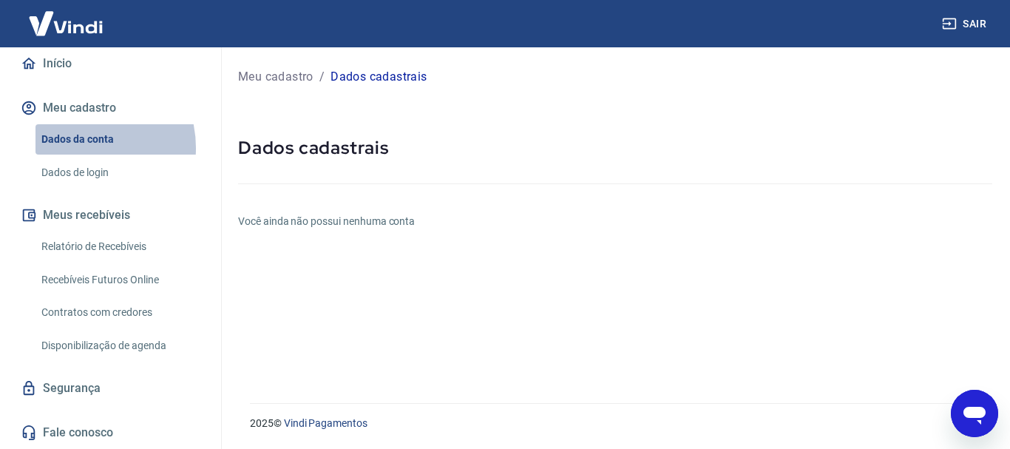
click at [81, 148] on link "Dados da conta" at bounding box center [119, 139] width 168 height 30
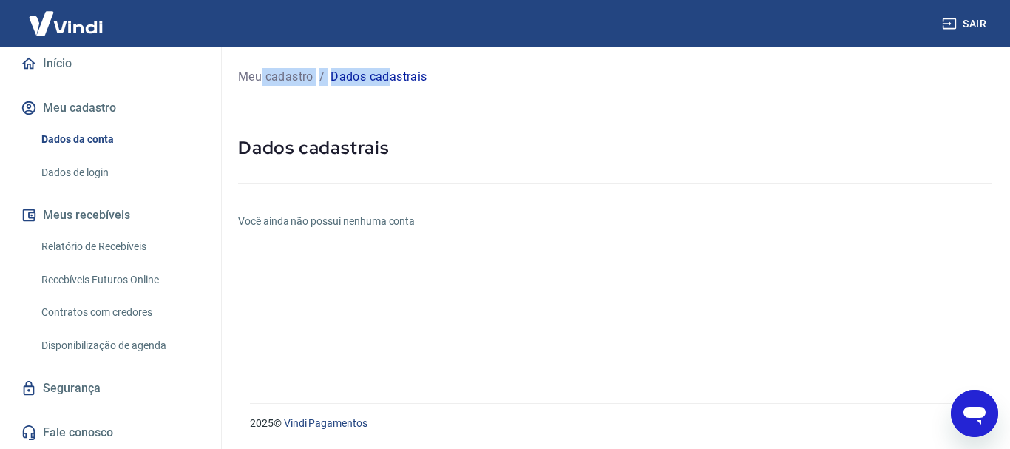
drag, startPoint x: 387, startPoint y: 82, endPoint x: 260, endPoint y: 72, distance: 127.5
click at [260, 72] on div "Meu cadastro / Dados cadastrais" at bounding box center [615, 77] width 754 height 24
click at [260, 72] on p "Meu cadastro" at bounding box center [275, 77] width 75 height 18
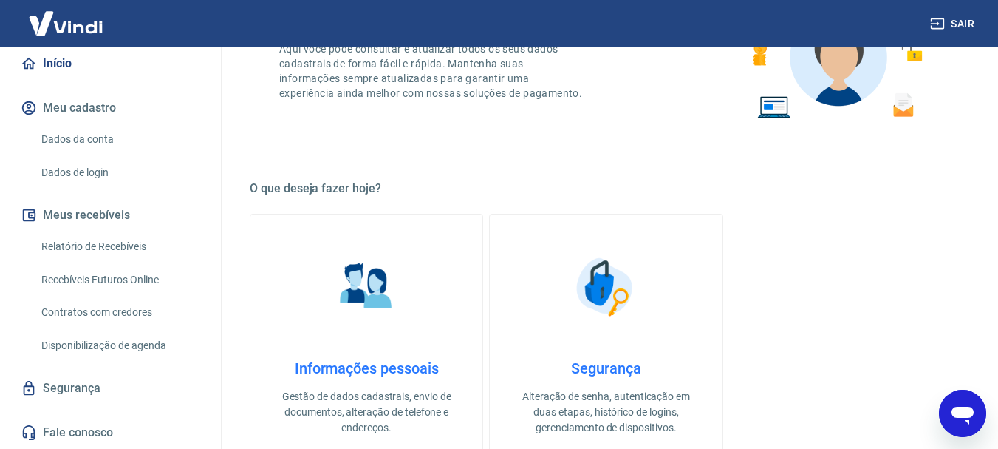
scroll to position [309, 0]
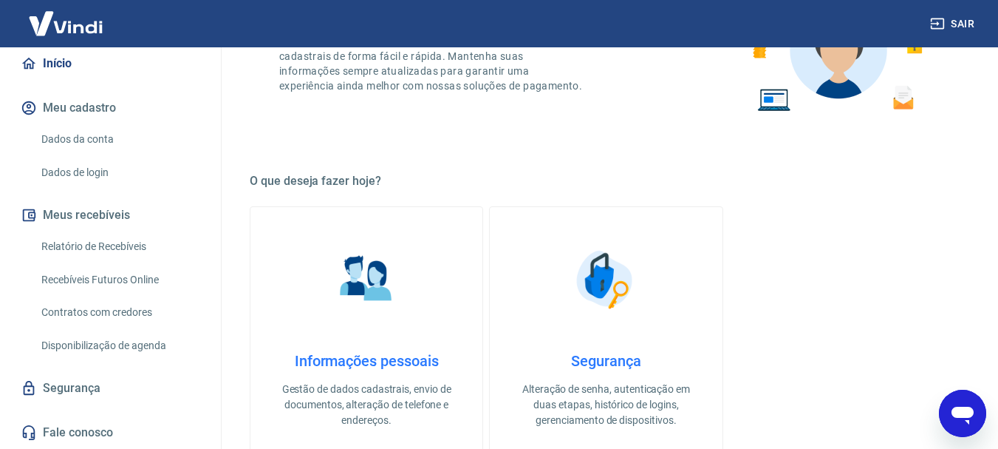
click at [368, 295] on img at bounding box center [367, 279] width 74 height 74
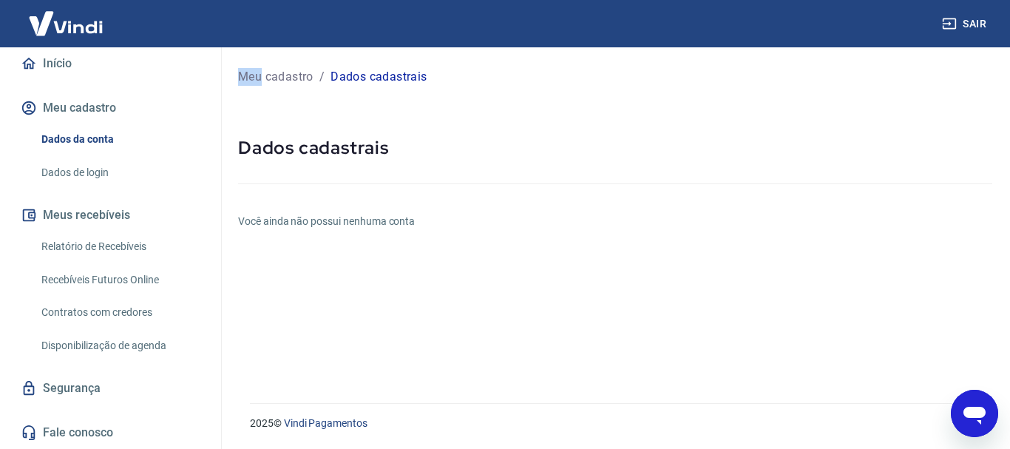
drag, startPoint x: 207, startPoint y: 240, endPoint x: 206, endPoint y: 291, distance: 51.0
click at [206, 291] on div "Início Meu cadastro Dados da conta Dados de login Meus recebíveis Relatório de …" at bounding box center [110, 247] width 221 height 401
drag, startPoint x: 361, startPoint y: 78, endPoint x: 152, endPoint y: 197, distance: 240.3
click at [152, 197] on div "Sair L [PERSON_NAME] [EMAIL_ADDRESS][DOMAIN_NAME] Início Meu cadastro Dados da …" at bounding box center [505, 224] width 1010 height 449
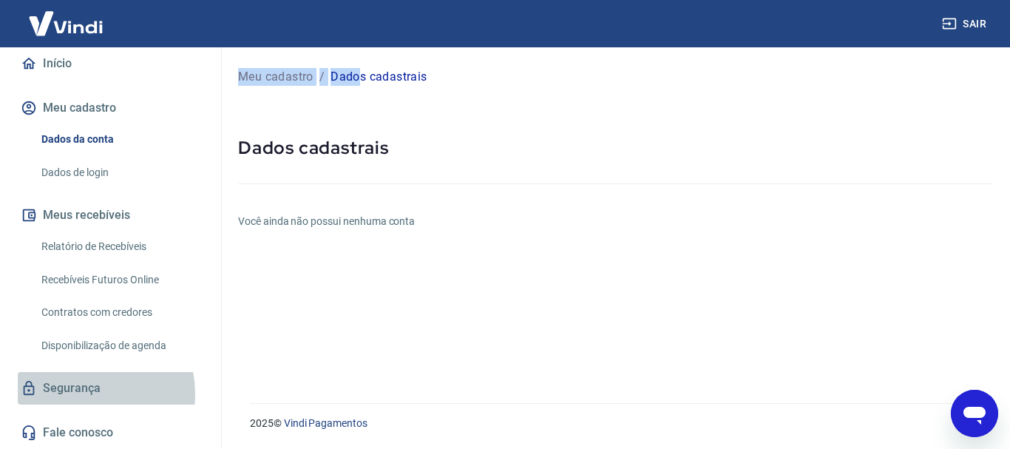
click at [80, 393] on link "Segurança" at bounding box center [111, 388] width 186 height 33
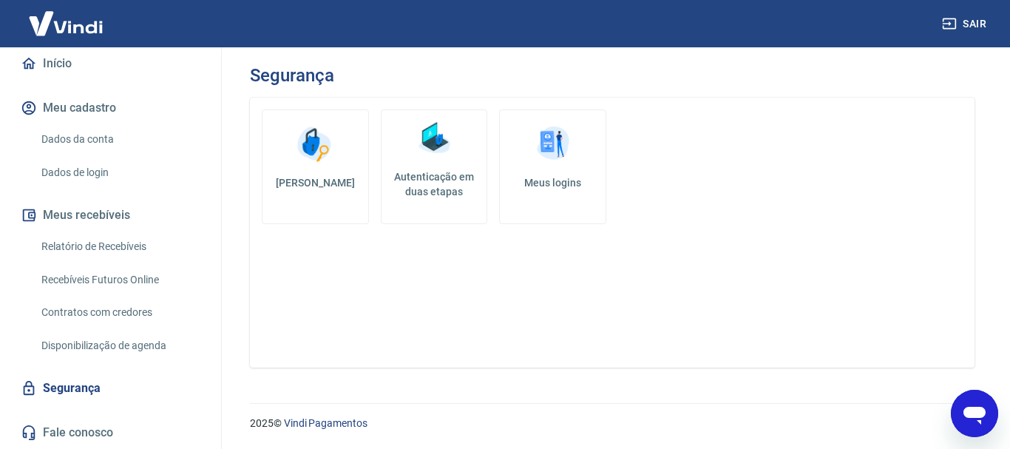
click at [430, 153] on img at bounding box center [434, 138] width 44 height 44
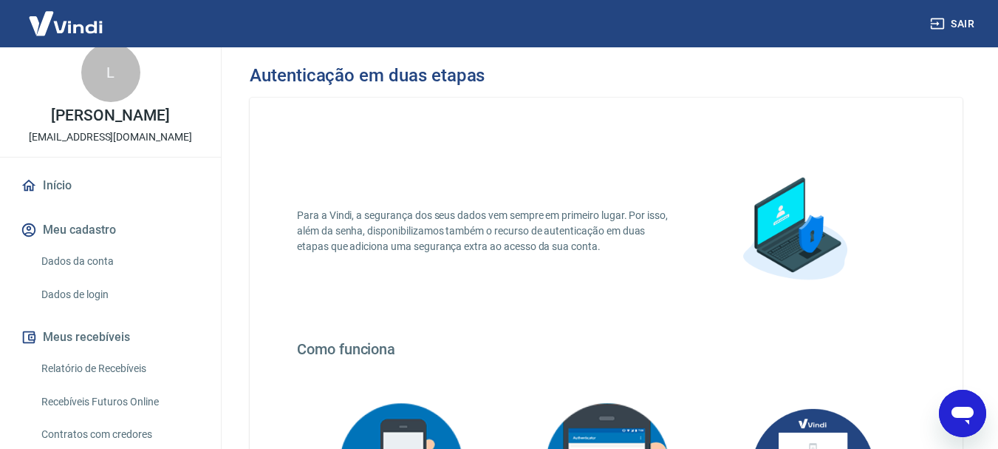
scroll to position [10, 0]
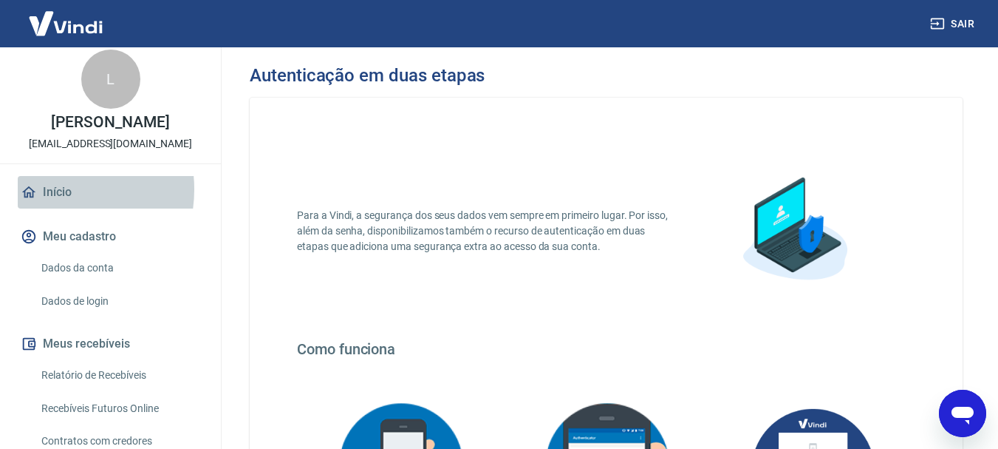
click at [49, 205] on link "Início" at bounding box center [111, 192] width 186 height 33
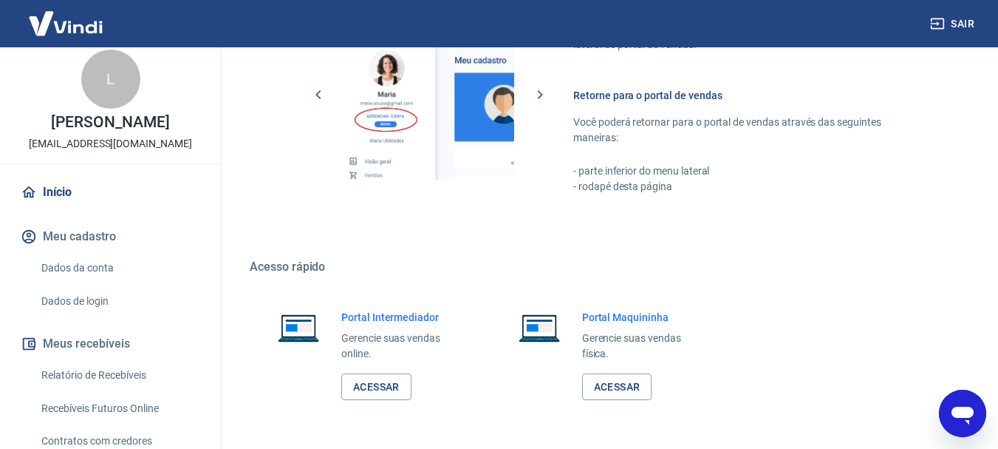
scroll to position [917, 0]
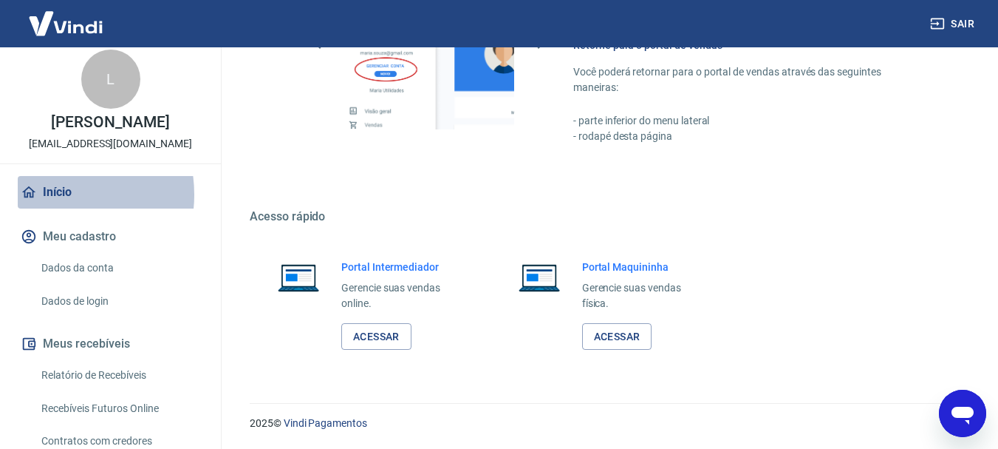
click at [52, 208] on link "Início" at bounding box center [111, 192] width 186 height 33
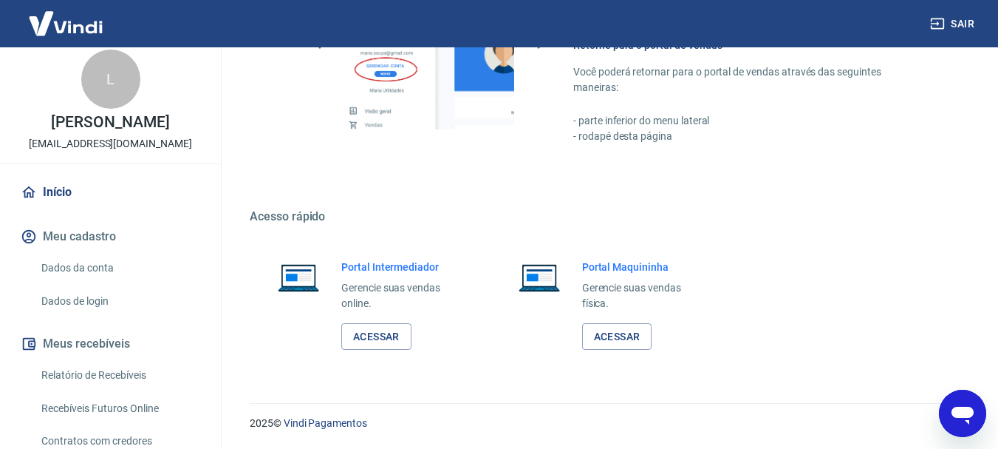
click at [96, 28] on img at bounding box center [66, 23] width 96 height 45
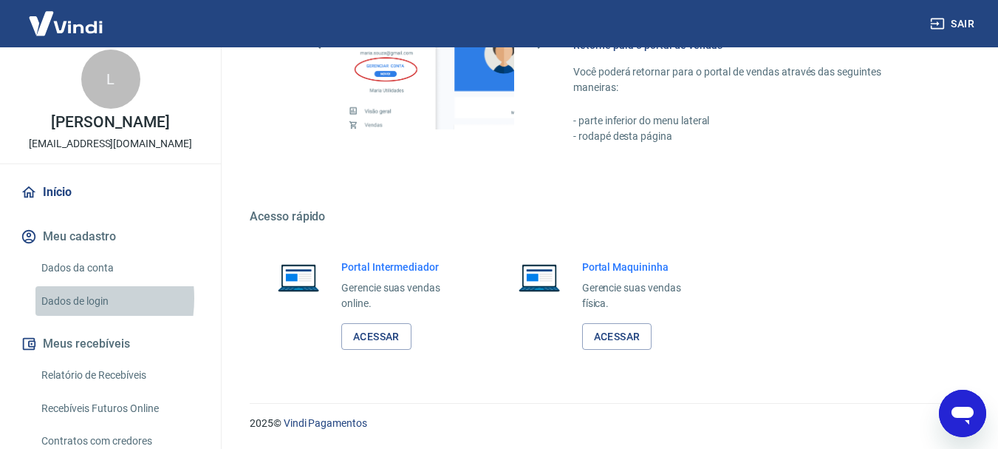
click at [51, 313] on link "Dados de login" at bounding box center [119, 301] width 168 height 30
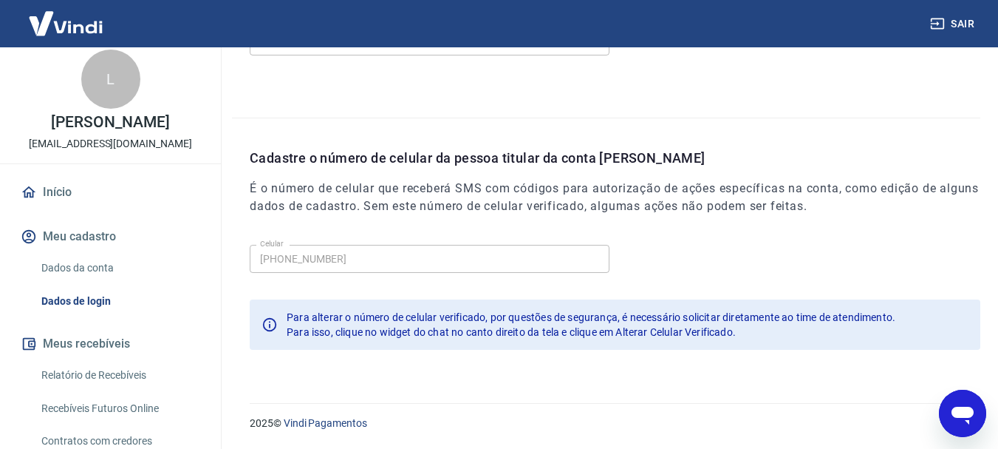
scroll to position [498, 0]
click at [962, 421] on icon "Abrir janela de mensagens" at bounding box center [963, 413] width 27 height 27
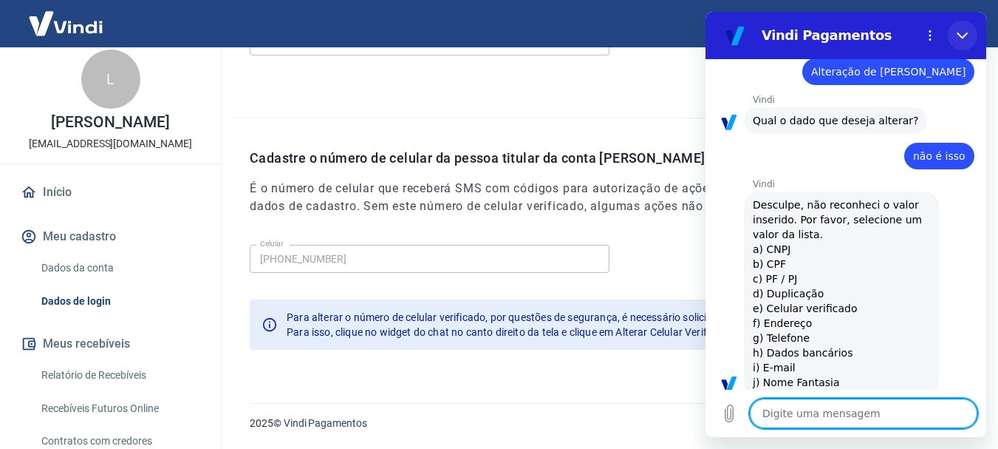
click at [961, 32] on icon "Fechar" at bounding box center [963, 36] width 12 height 12
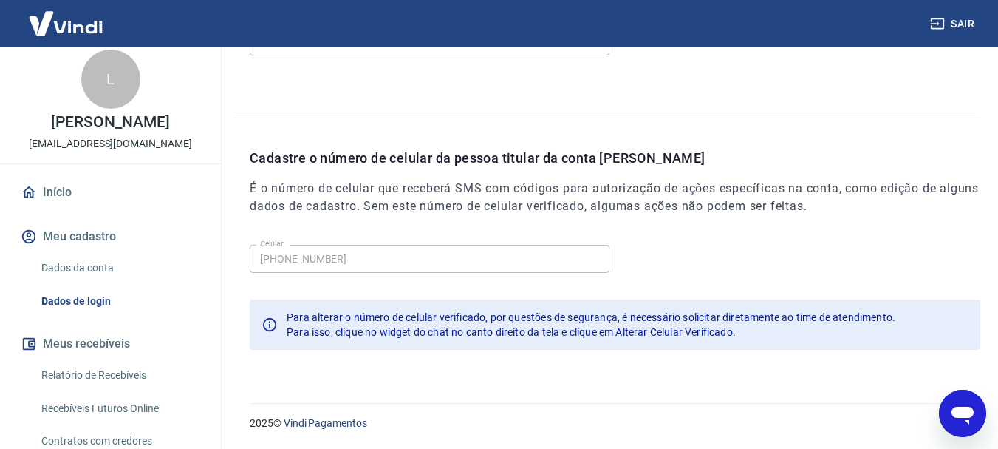
click at [959, 421] on icon "Abrir janela de mensagens" at bounding box center [963, 413] width 27 height 27
type textarea "x"
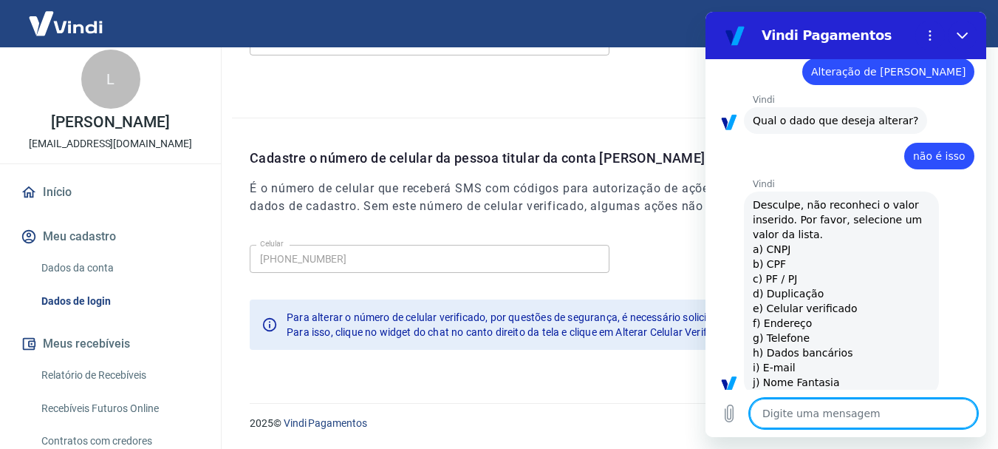
click at [780, 412] on textarea at bounding box center [864, 413] width 228 height 30
type textarea "E"
type textarea "x"
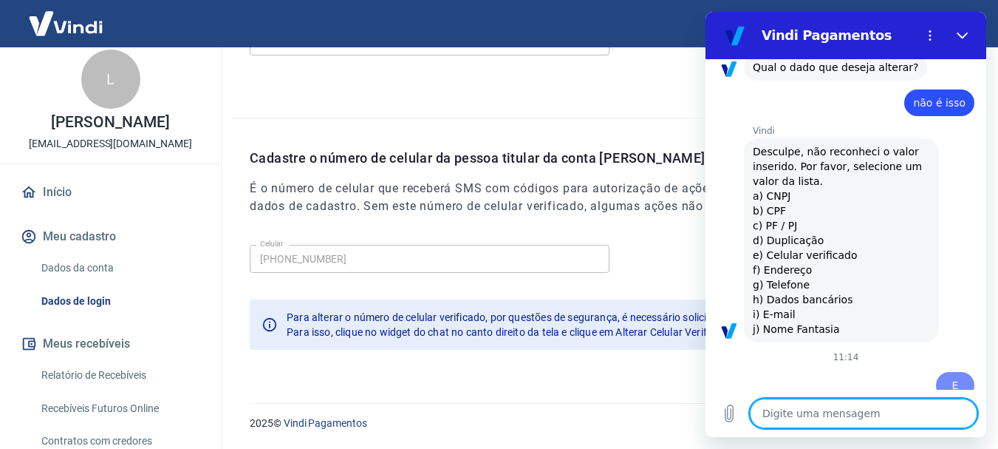
scroll to position [491, 0]
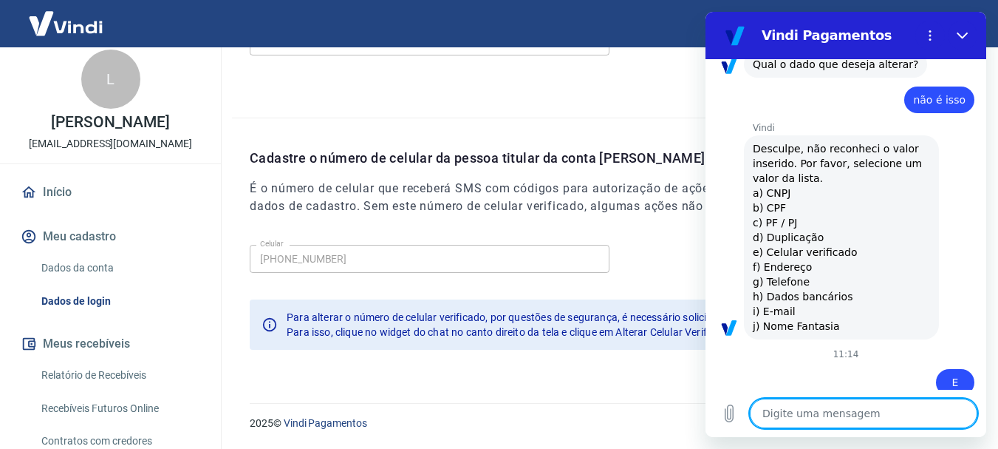
type textarea "x"
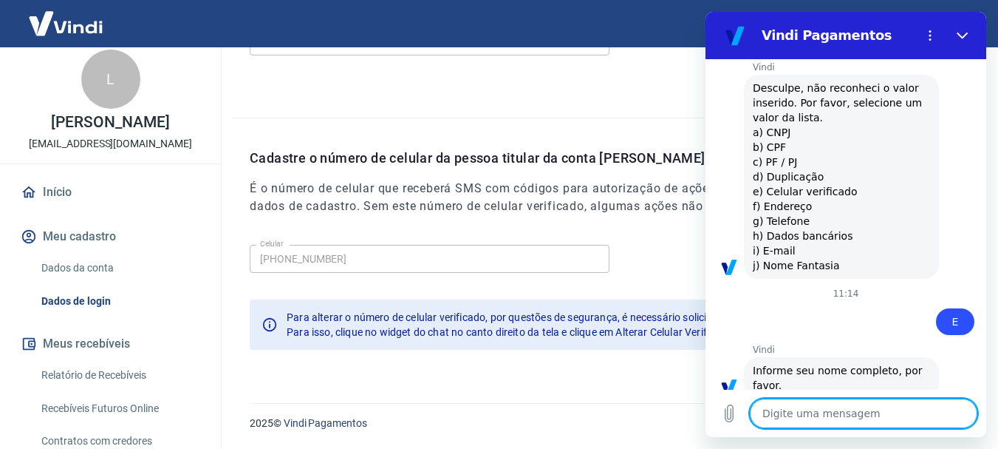
scroll to position [554, 0]
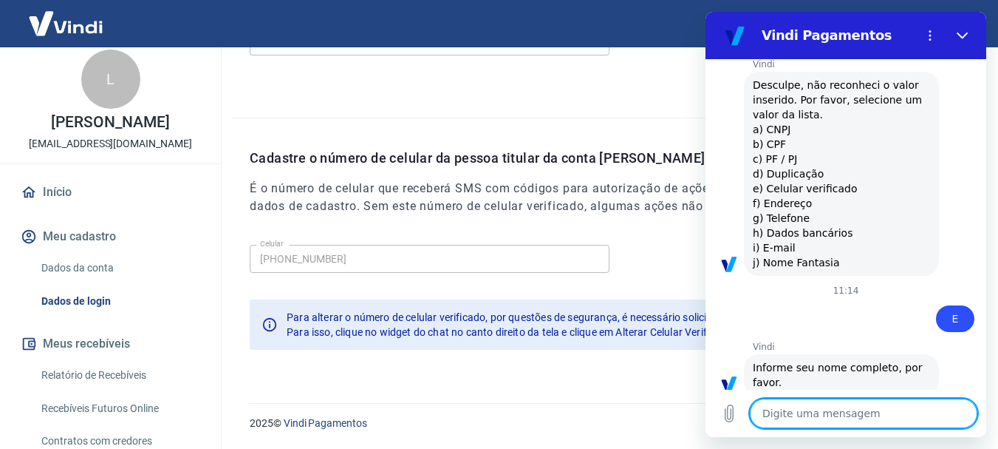
type textarea "L"
type textarea "x"
type textarea "LU"
type textarea "x"
type textarea "LUI"
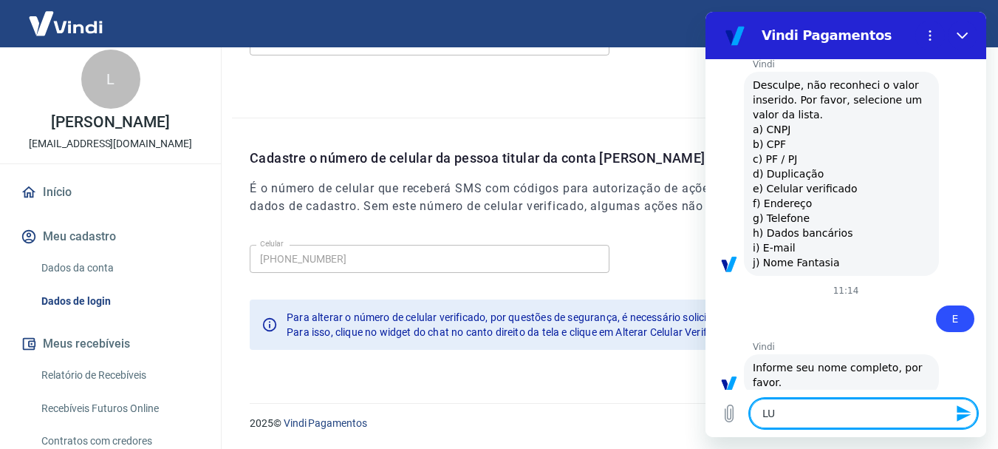
type textarea "x"
type textarea "[PERSON_NAME]"
type textarea "x"
type textarea "[PERSON_NAME]"
type textarea "x"
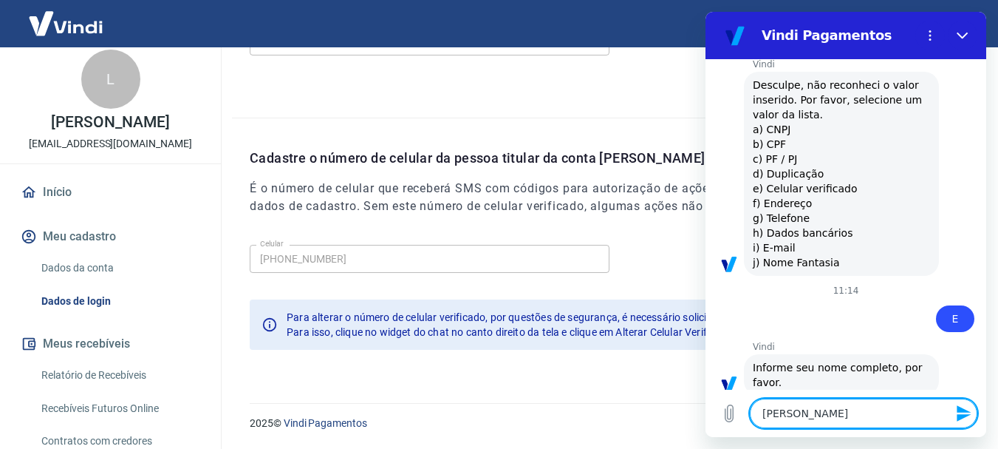
type textarea "[PERSON_NAME]"
type textarea "x"
type textarea "[PERSON_NAME]"
type textarea "x"
type textarea "[PERSON_NAME]"
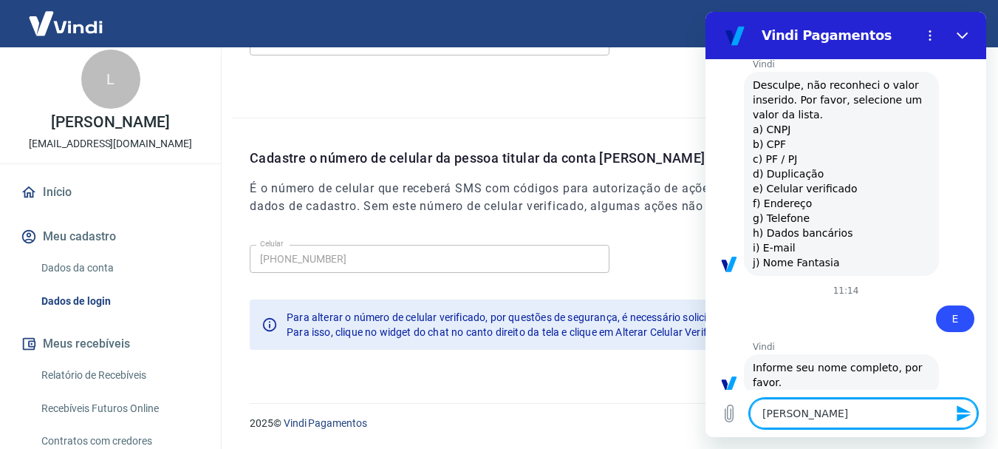
type textarea "x"
type textarea "[PERSON_NAME]"
type textarea "x"
type textarea "[PERSON_NAME]"
type textarea "x"
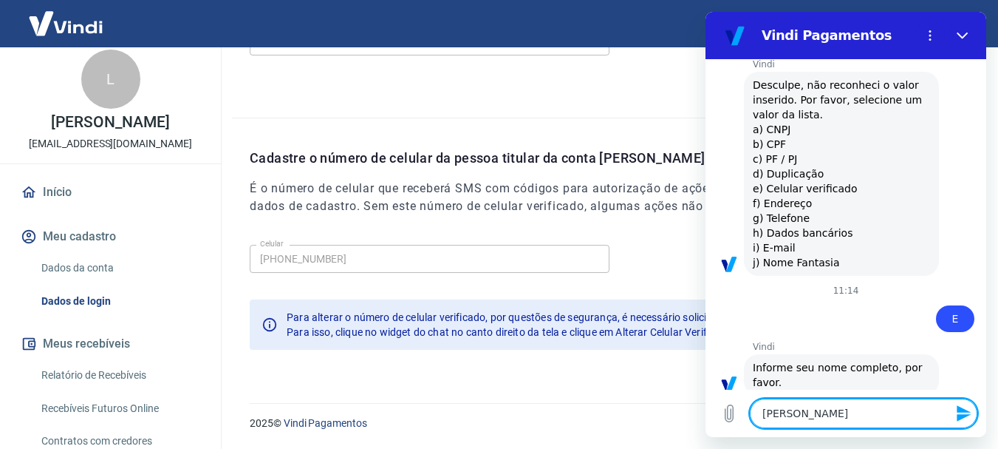
type textarea "[PERSON_NAME]"
type textarea "x"
type textarea "[PERSON_NAME]"
type textarea "x"
type textarea "[PERSON_NAME]"
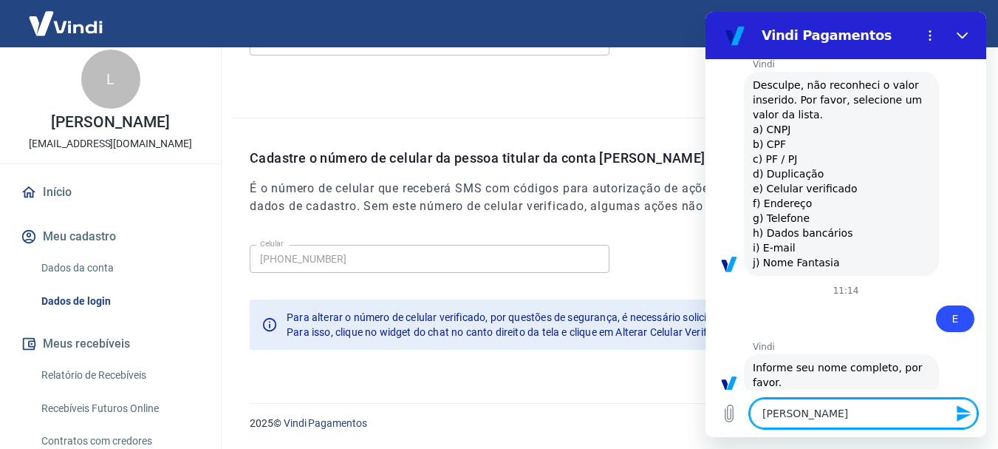
type textarea "x"
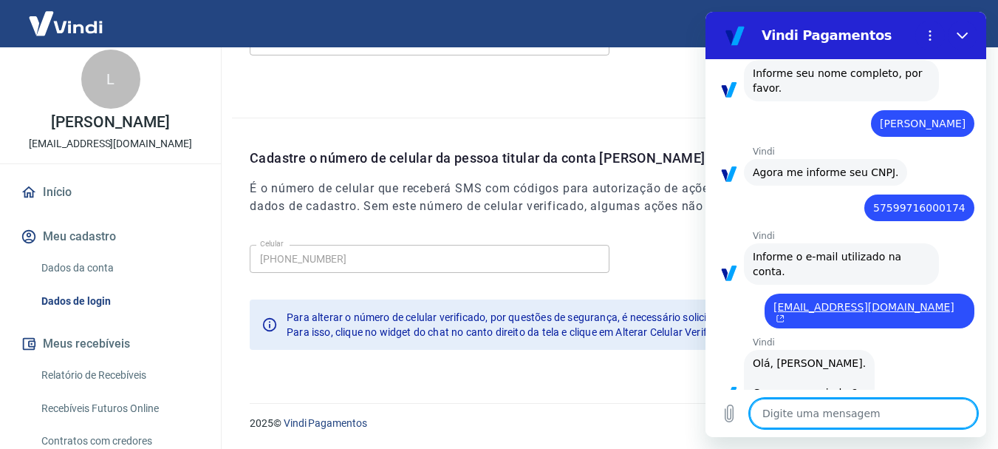
scroll to position [1157, 0]
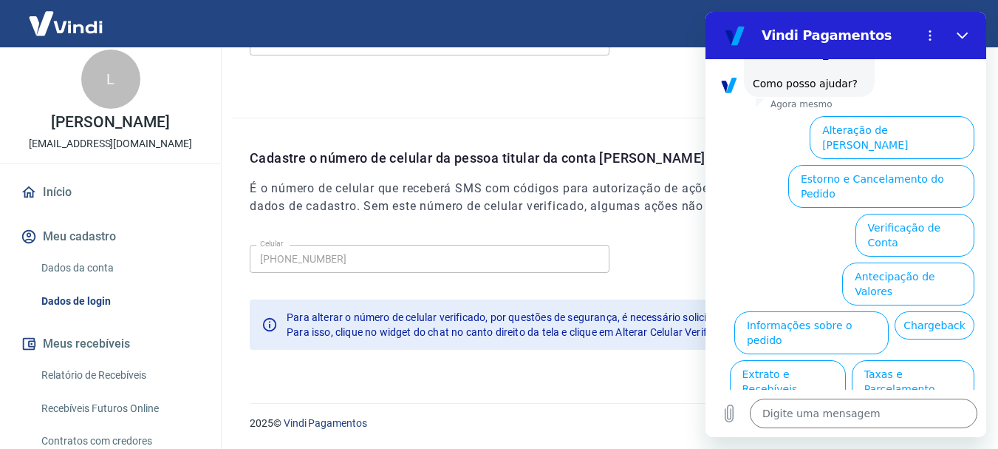
click at [908, 409] on button "Alterar celular verificado" at bounding box center [906, 430] width 137 height 43
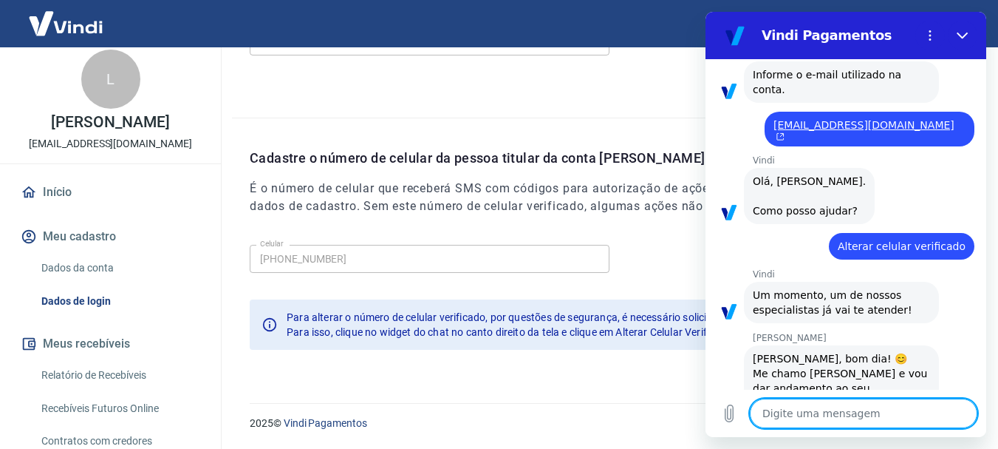
scroll to position [1088, 0]
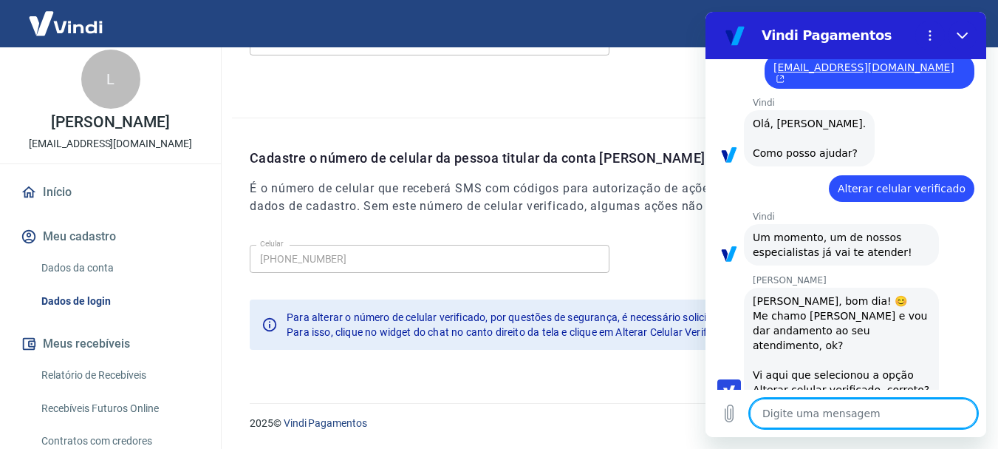
click at [789, 407] on textarea at bounding box center [864, 413] width 228 height 30
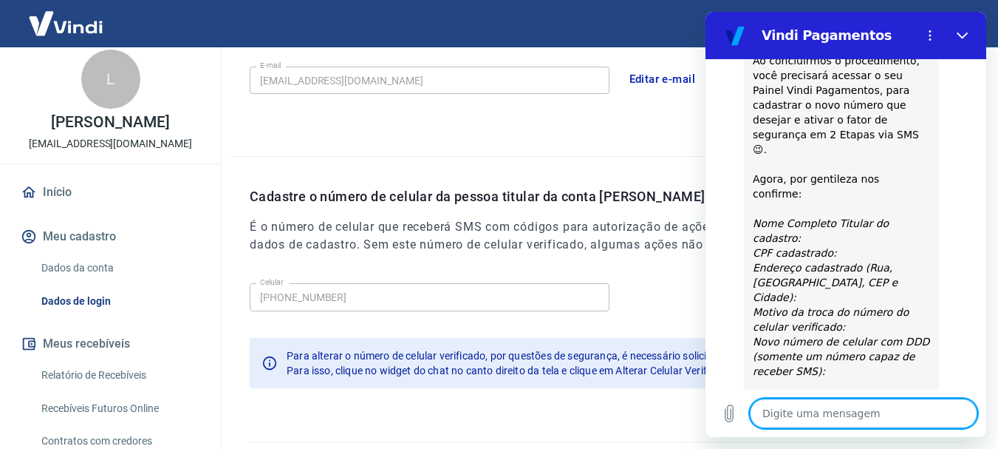
scroll to position [1868, 0]
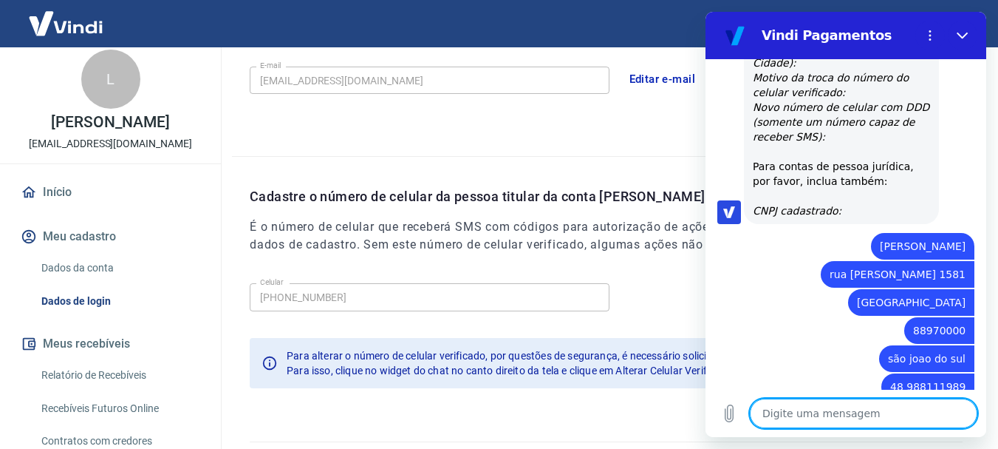
drag, startPoint x: 980, startPoint y: 316, endPoint x: 1709, endPoint y: 397, distance: 733.2
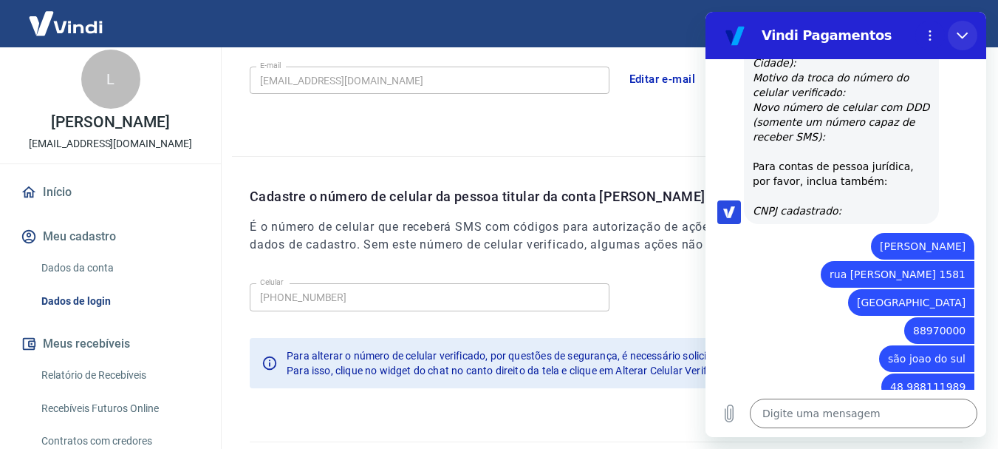
click at [962, 33] on icon "Fechar" at bounding box center [963, 36] width 12 height 12
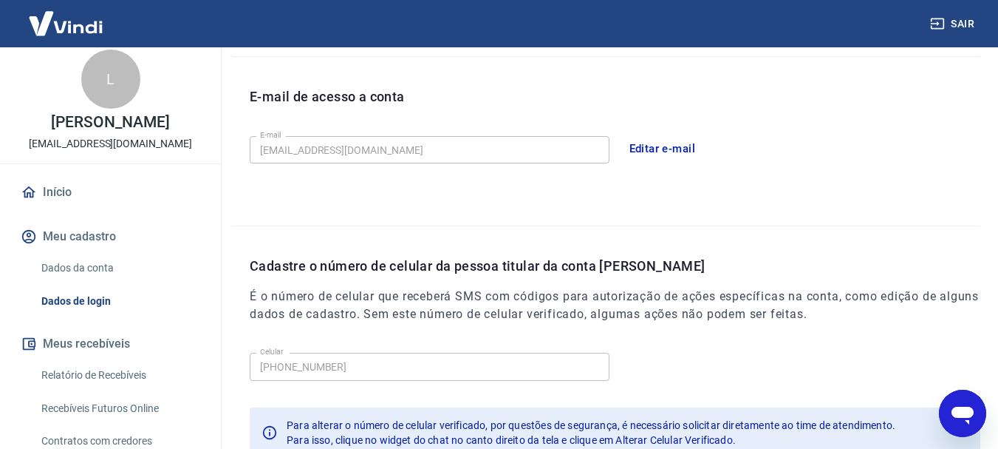
scroll to position [369, 0]
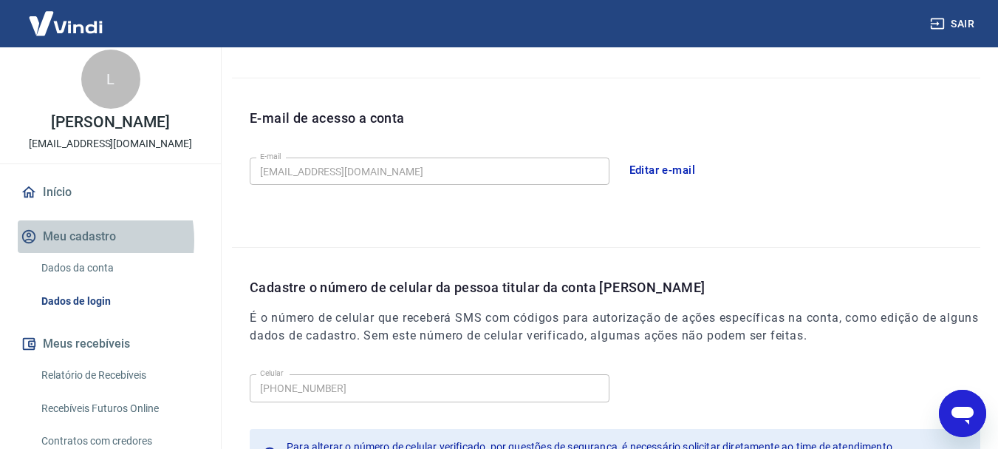
click at [67, 253] on button "Meu cadastro" at bounding box center [111, 236] width 186 height 33
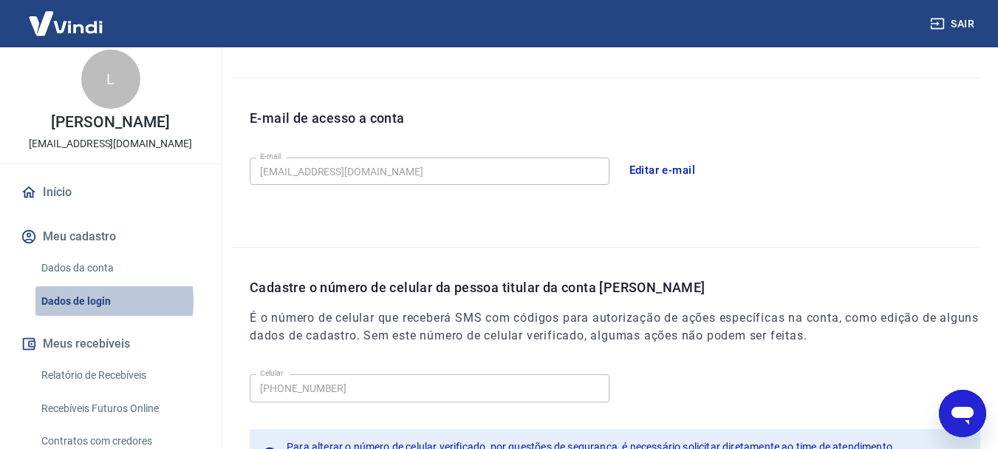
click at [65, 316] on link "Dados de login" at bounding box center [119, 301] width 168 height 30
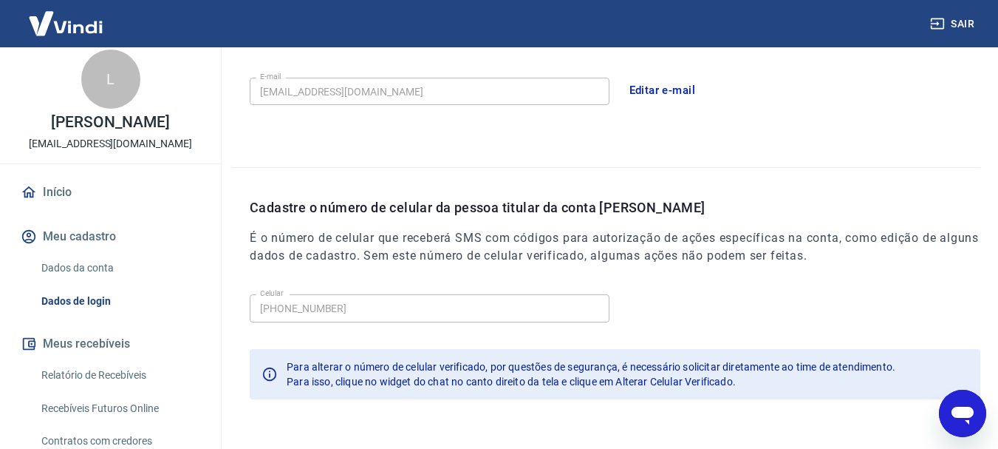
scroll to position [498, 0]
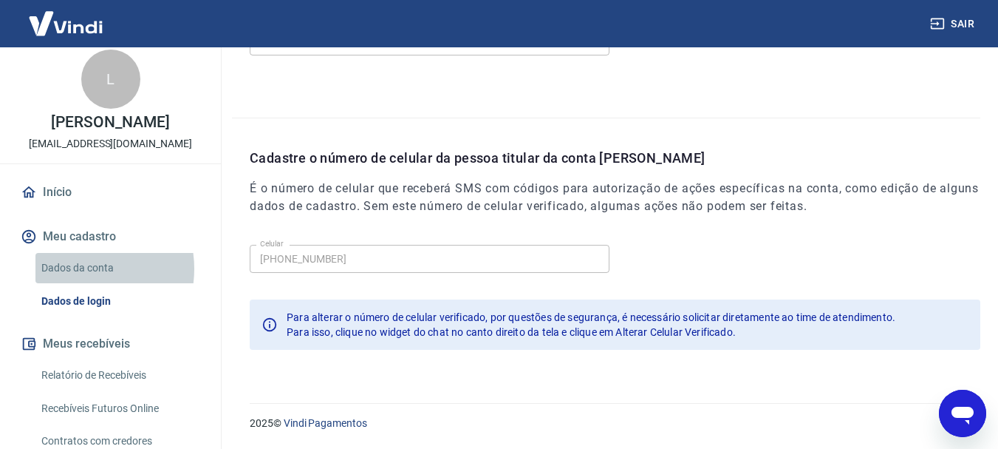
click at [75, 283] on link "Dados da conta" at bounding box center [119, 268] width 168 height 30
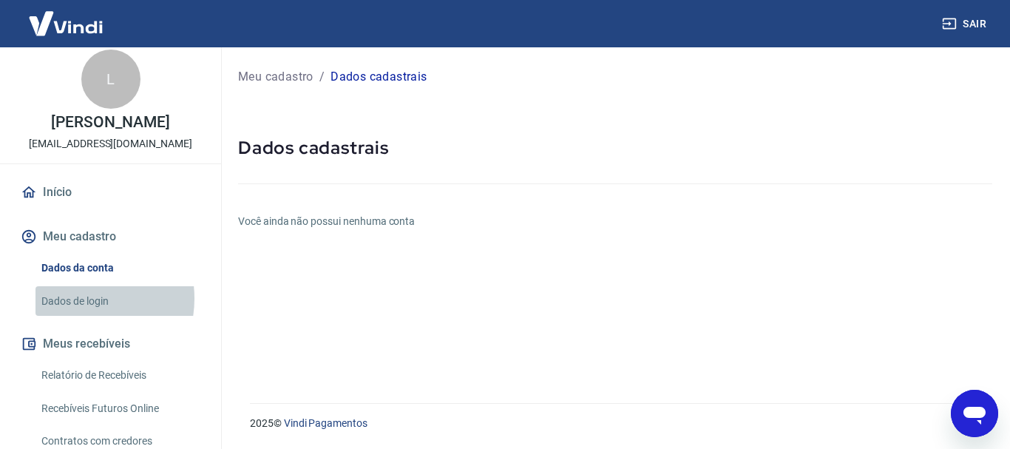
click at [73, 313] on link "Dados de login" at bounding box center [119, 301] width 168 height 30
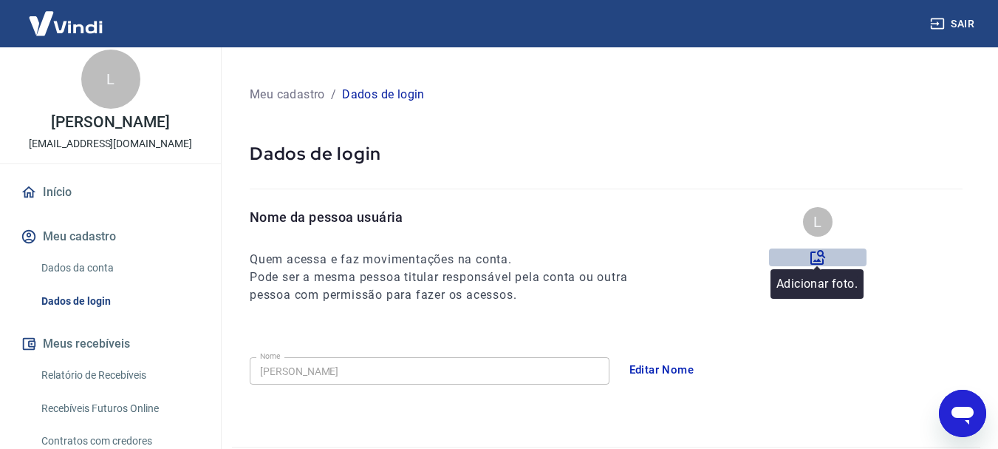
click at [815, 264] on icon at bounding box center [818, 257] width 15 height 15
click at [0, 0] on input "file" at bounding box center [0, 0] width 0 height 0
